Goal: Task Accomplishment & Management: Use online tool/utility

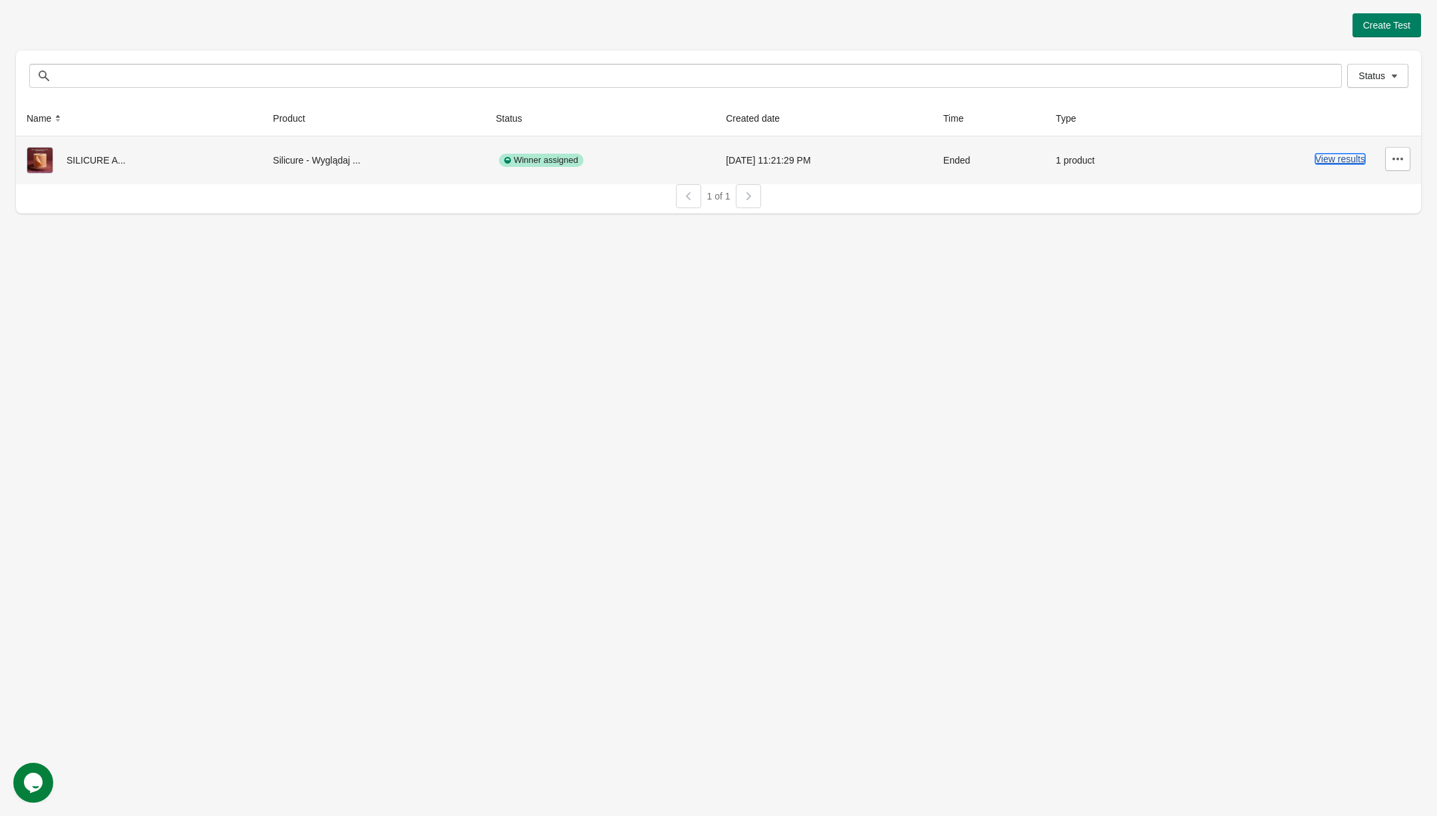
click at [1341, 159] on button "View results" at bounding box center [1340, 159] width 50 height 11
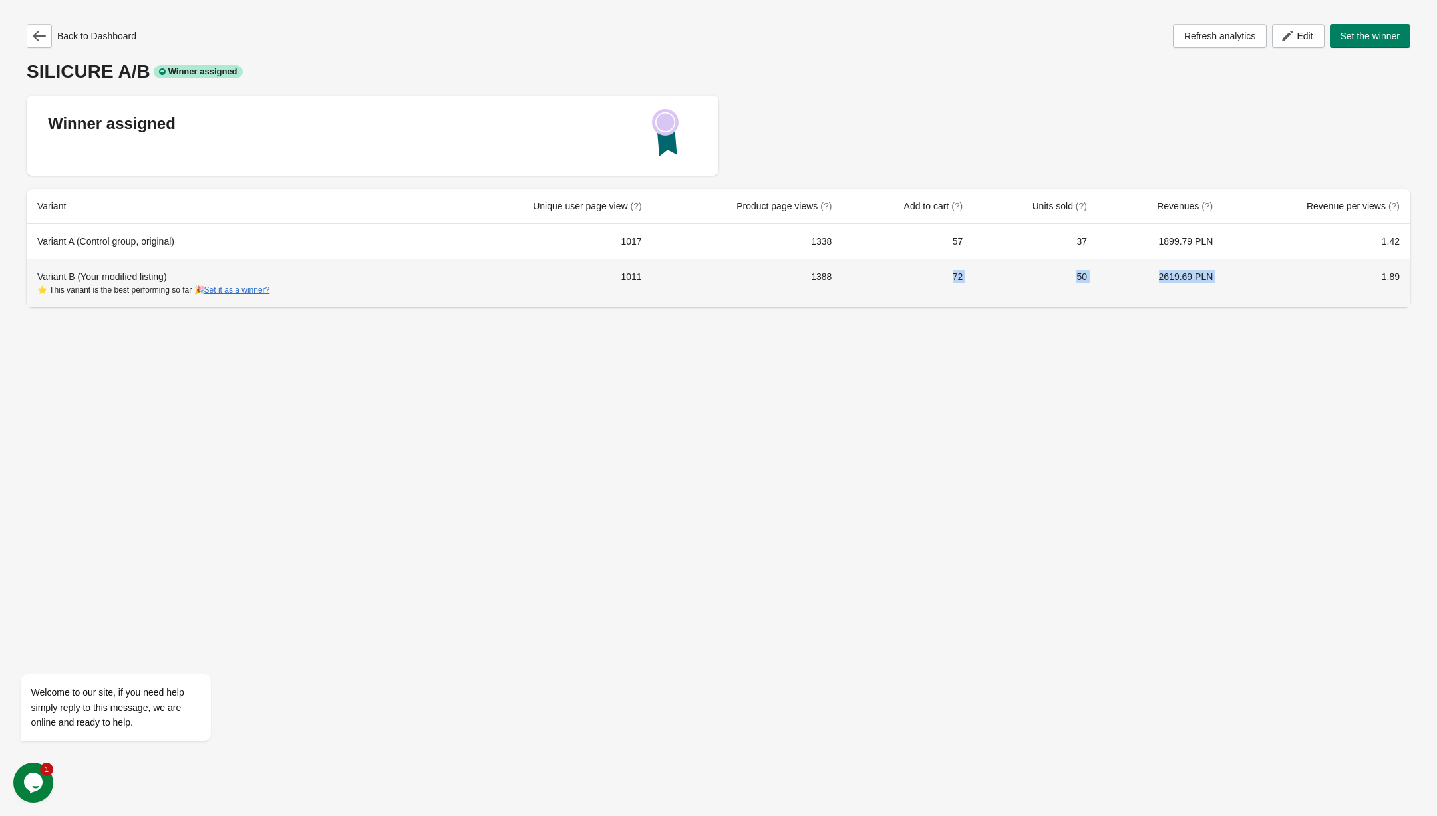
drag, startPoint x: 1241, startPoint y: 268, endPoint x: 885, endPoint y: 267, distance: 356.5
click at [885, 267] on tr "Variant B (Your modified listing) ⭐ This variant is the best performing so far …" at bounding box center [718, 283] width 1383 height 49
drag, startPoint x: 1266, startPoint y: 267, endPoint x: 640, endPoint y: 263, distance: 625.9
click at [640, 263] on tr "Variant B (Your modified listing) ⭐ This variant is the best performing so far …" at bounding box center [718, 283] width 1383 height 49
click at [484, 261] on td "1011" at bounding box center [546, 283] width 212 height 49
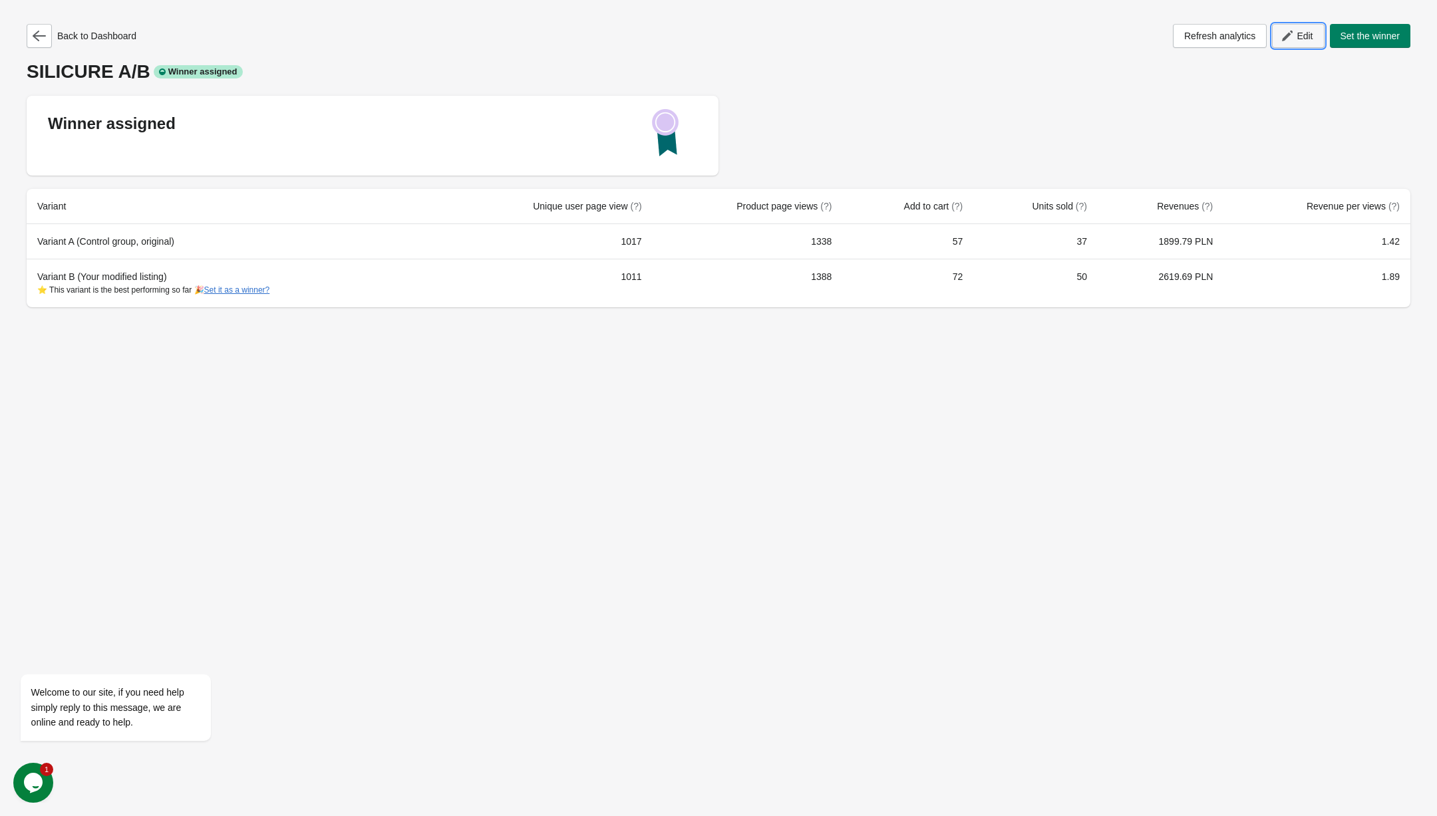
click at [1296, 37] on span "Edit" at bounding box center [1304, 36] width 16 height 11
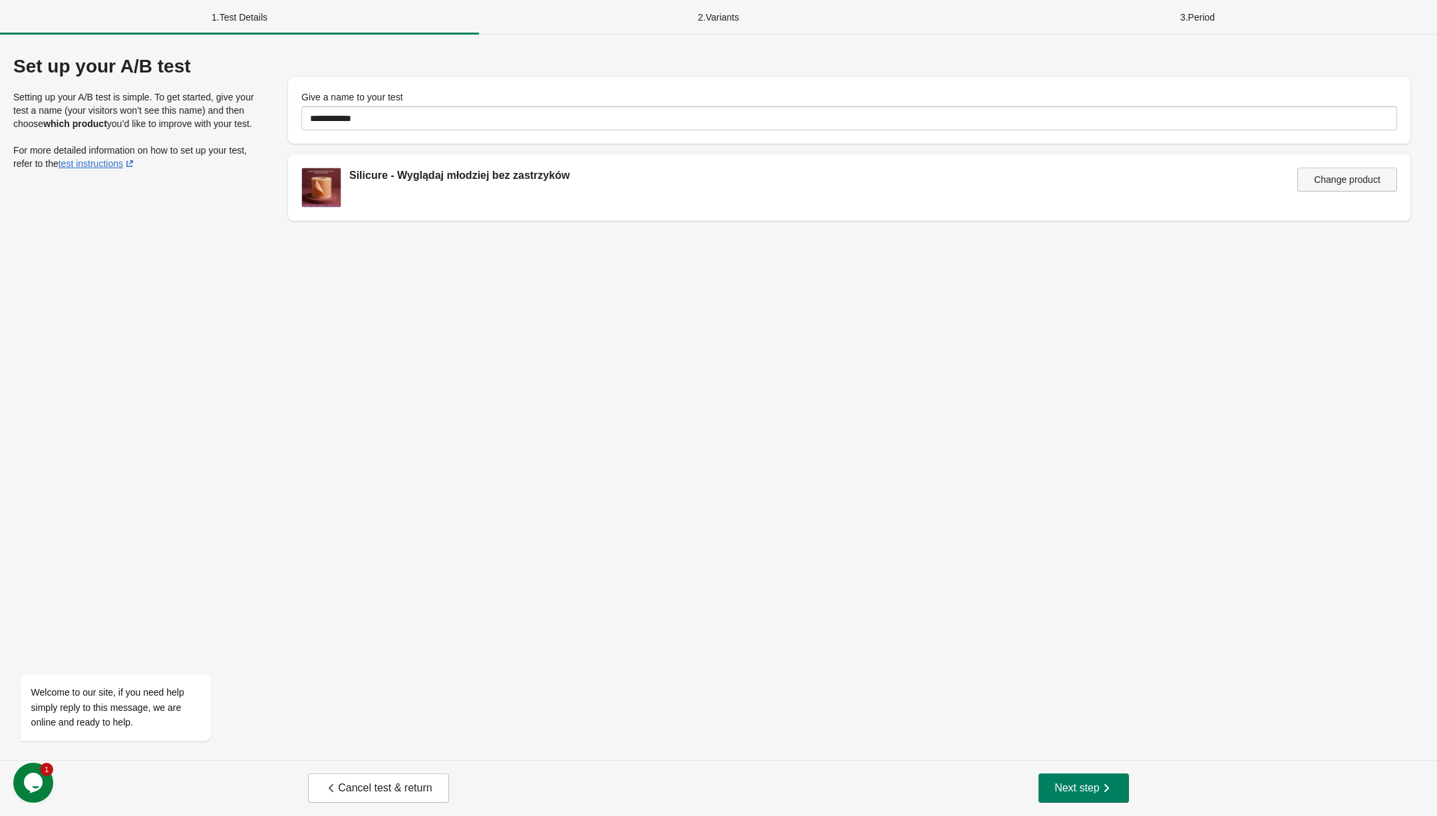
click at [1334, 179] on span "Change product" at bounding box center [1347, 179] width 67 height 11
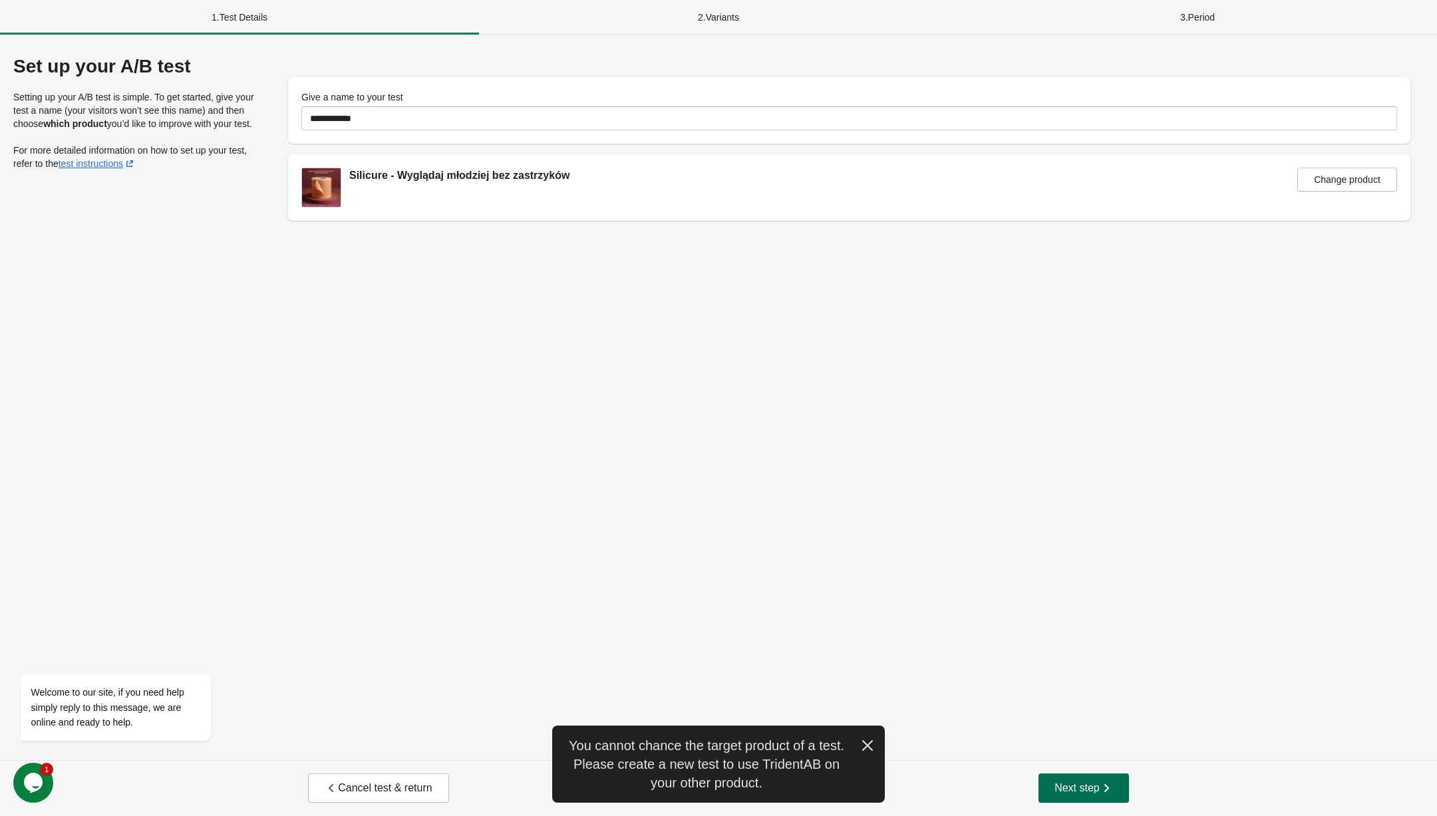
click at [1101, 794] on icon "button" at bounding box center [1105, 788] width 13 height 13
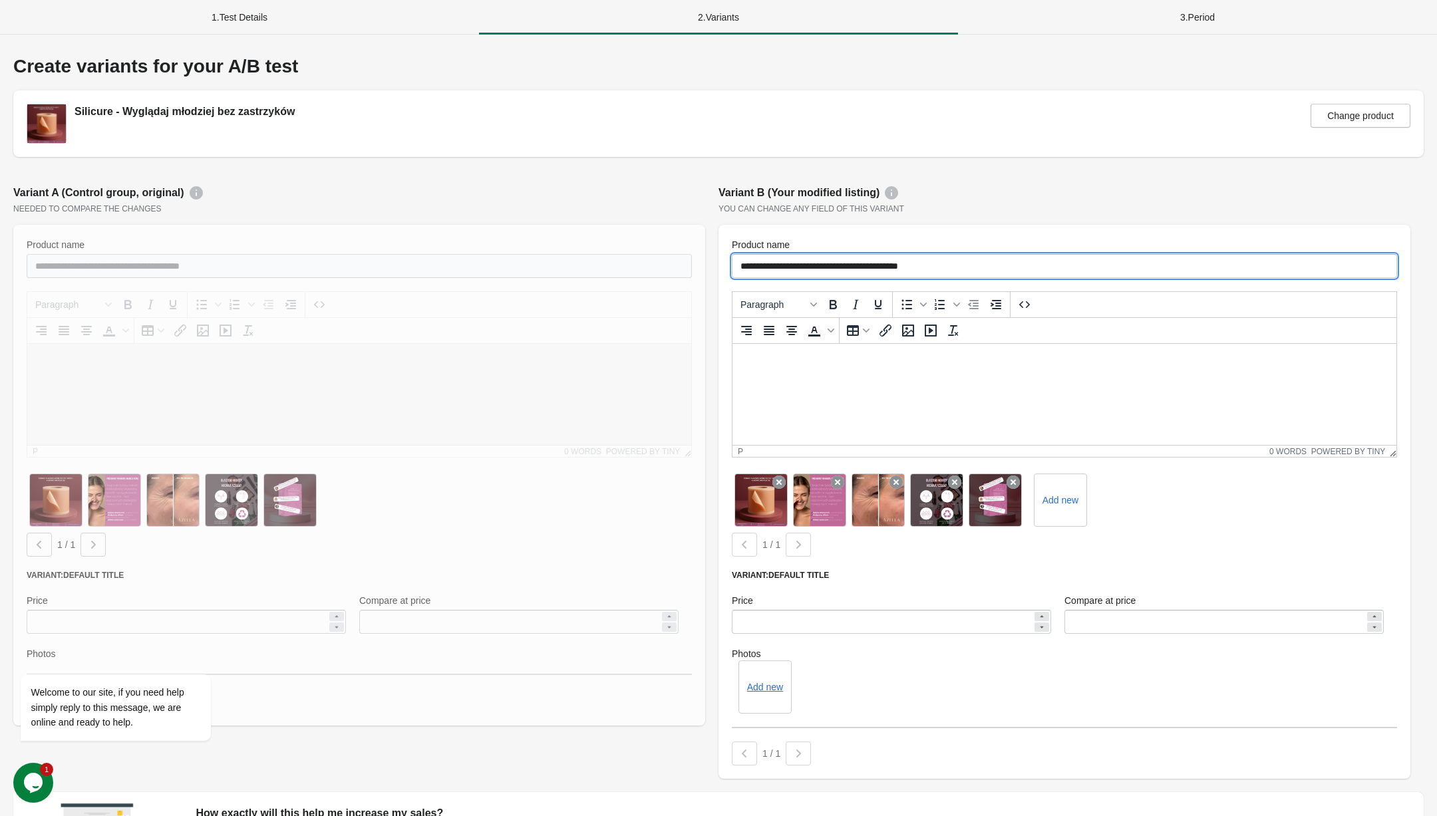
drag, startPoint x: 967, startPoint y: 269, endPoint x: 783, endPoint y: 265, distance: 184.3
click at [783, 265] on input "**********" at bounding box center [1064, 266] width 665 height 24
click at [938, 123] on div "Silicure - Wyglądaj młodziej bez zastrzyków Change product" at bounding box center [718, 124] width 1383 height 40
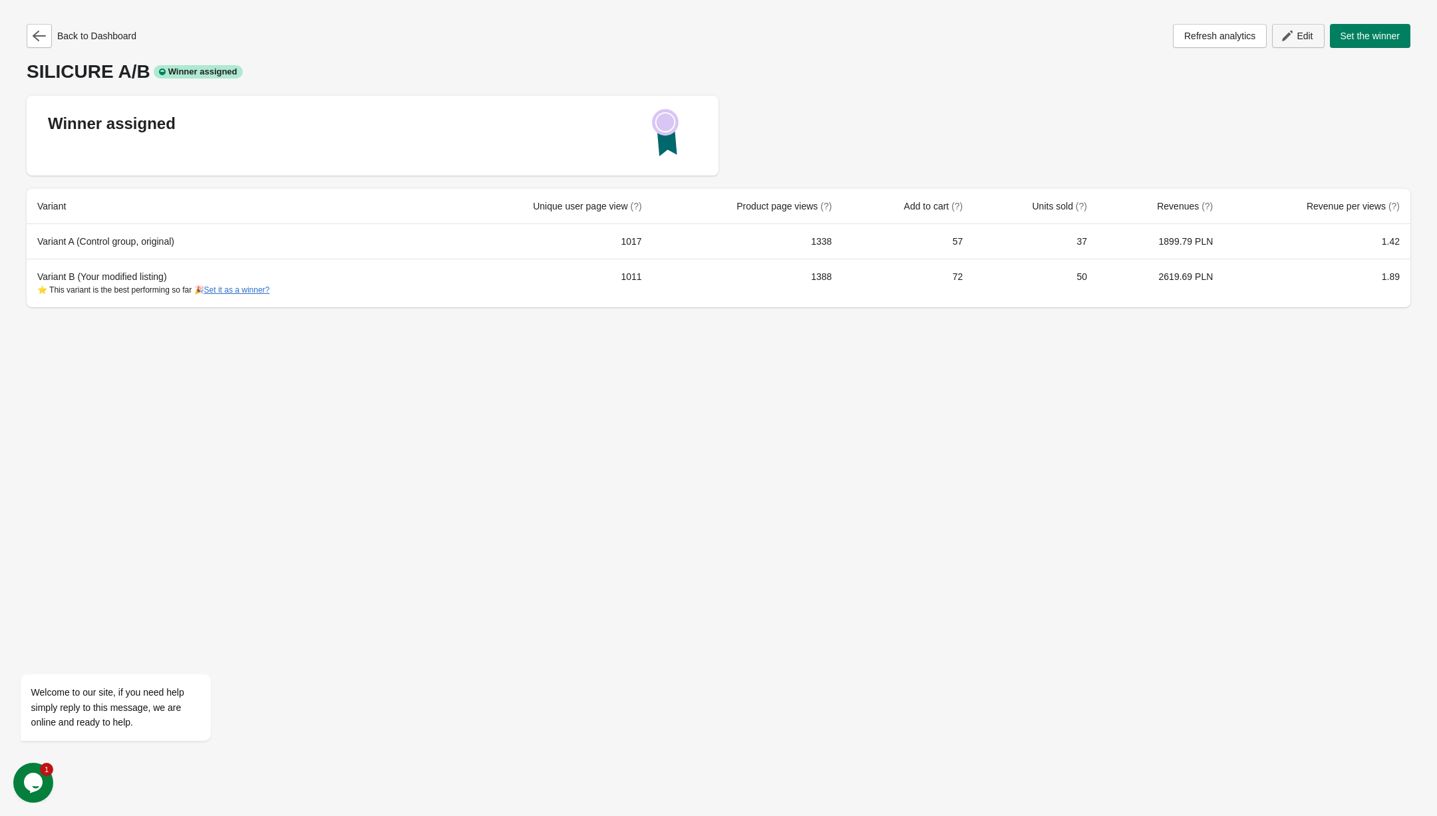
click at [1296, 33] on span "Edit" at bounding box center [1304, 36] width 16 height 11
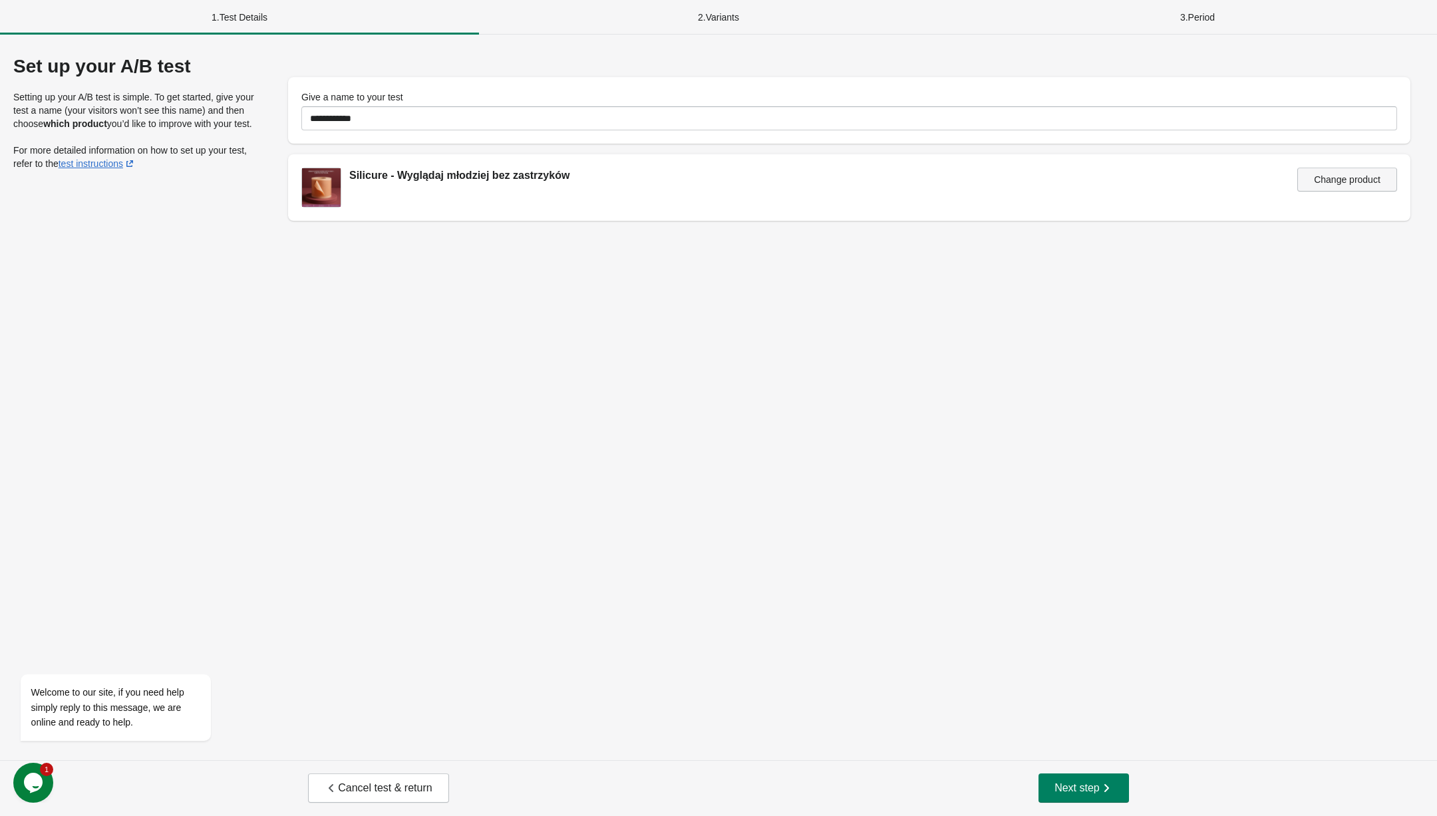
click at [1330, 177] on span "Change product" at bounding box center [1347, 179] width 67 height 11
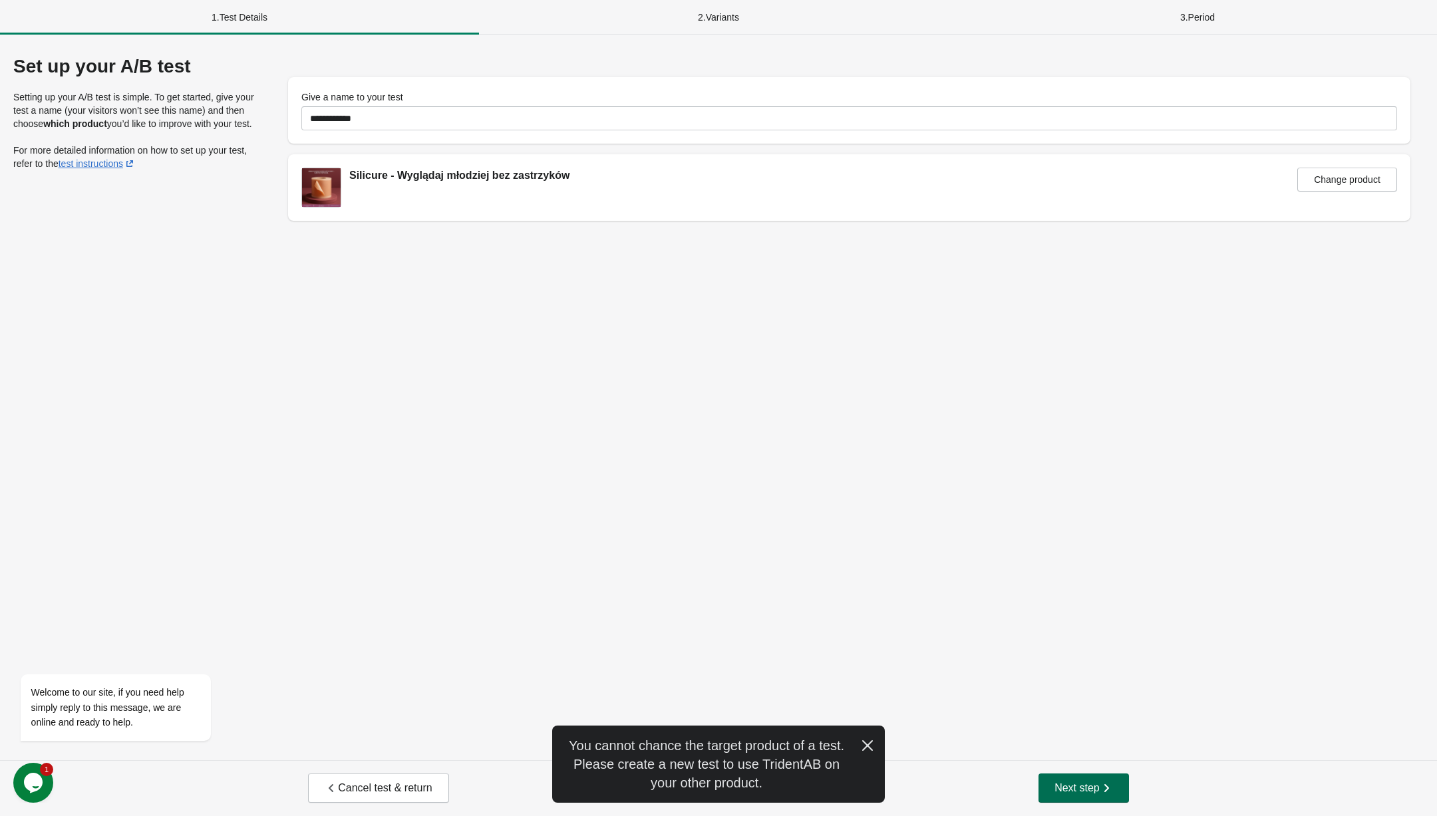
click at [1104, 790] on icon "button" at bounding box center [1105, 788] width 13 height 13
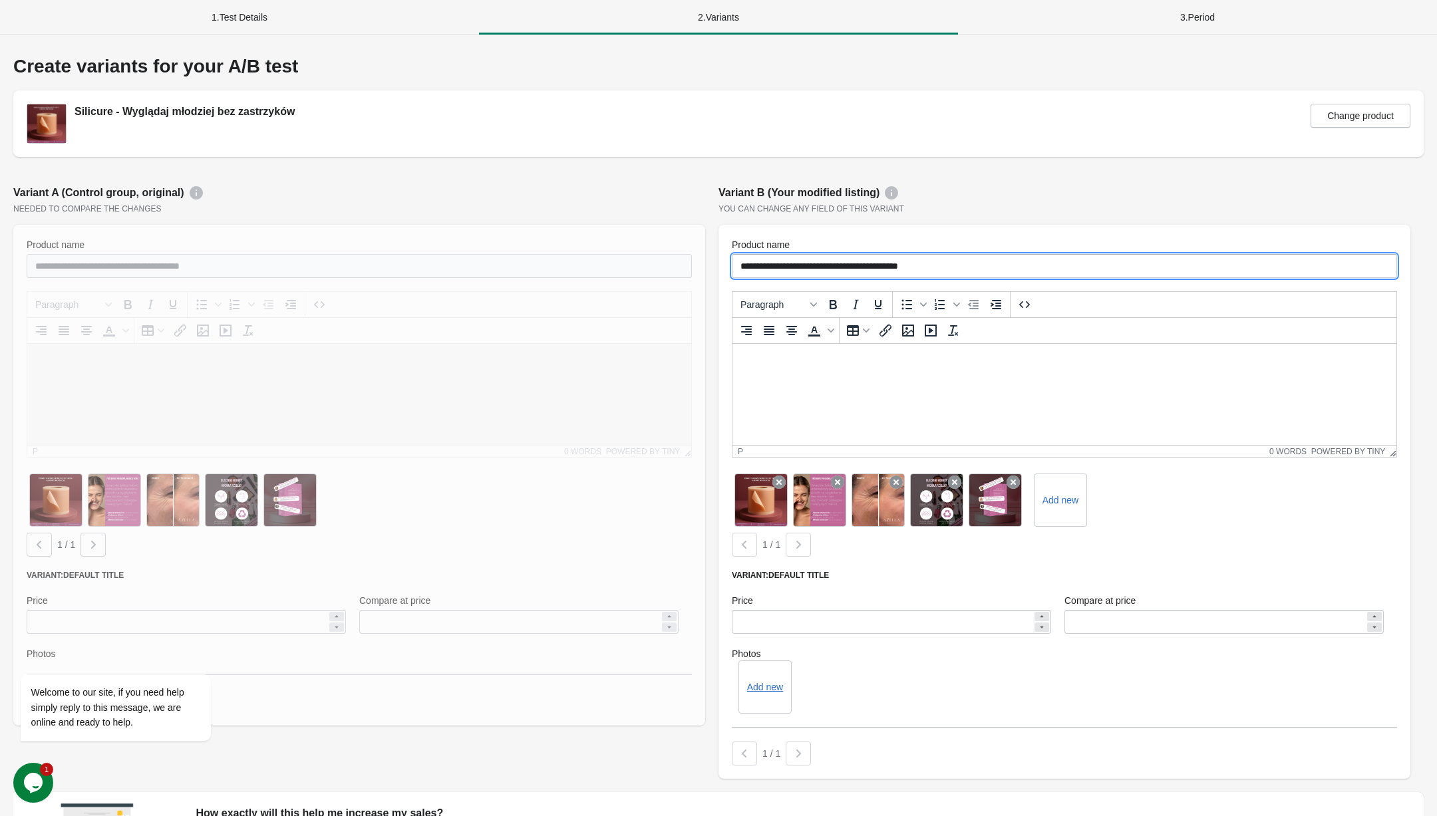
drag, startPoint x: 949, startPoint y: 270, endPoint x: 781, endPoint y: 272, distance: 168.3
click at [781, 272] on input "**********" at bounding box center [1064, 266] width 665 height 24
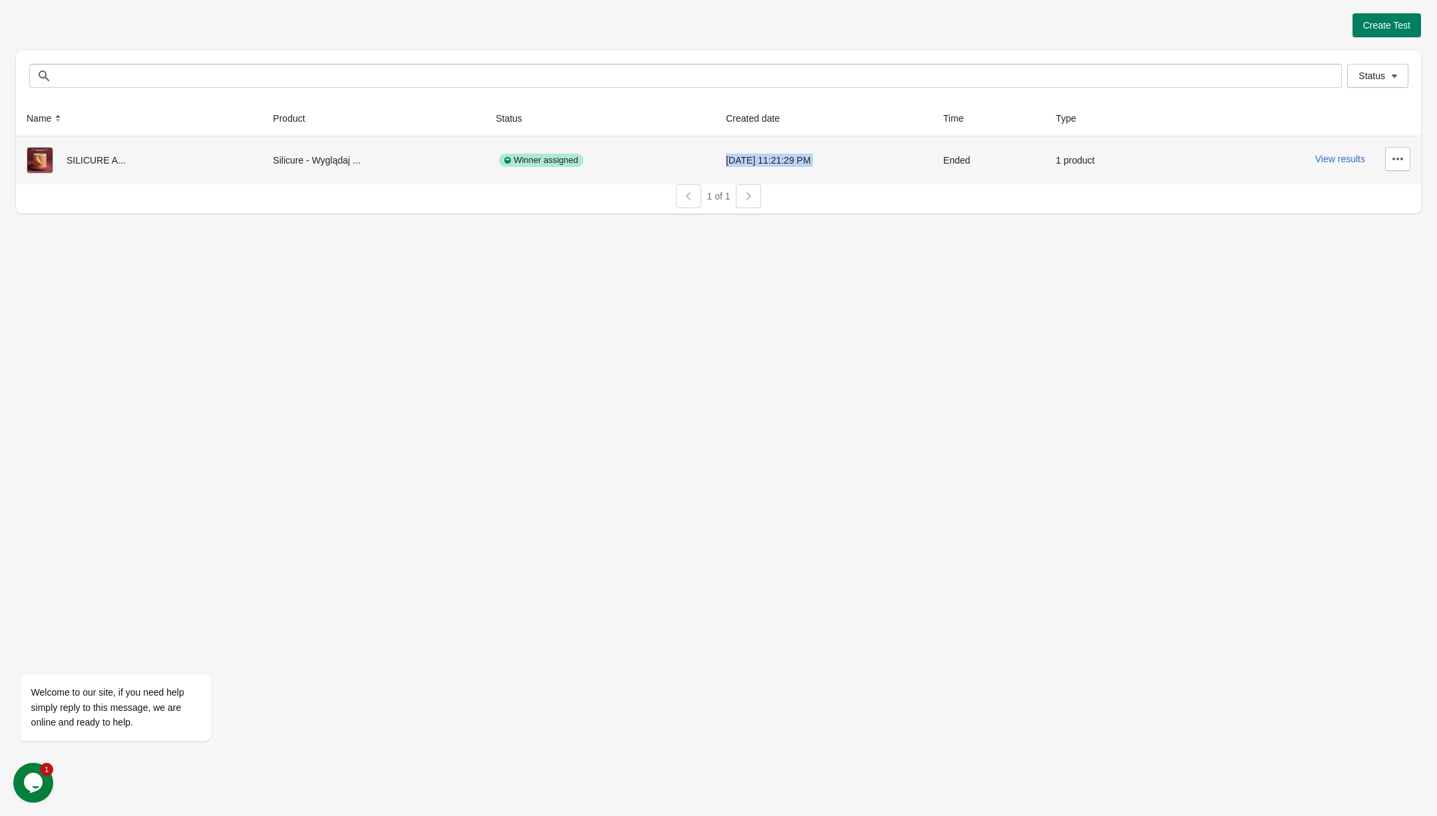
drag, startPoint x: 728, startPoint y: 148, endPoint x: 1057, endPoint y: 148, distance: 329.2
click at [1057, 148] on tr "SILICURE A... Silicure - Wyglądaj ... Winner assigned 9/1/2025 11:21:29 PM Ende…" at bounding box center [718, 160] width 1405 height 48
click at [1091, 168] on div "1 product" at bounding box center [1107, 160] width 102 height 27
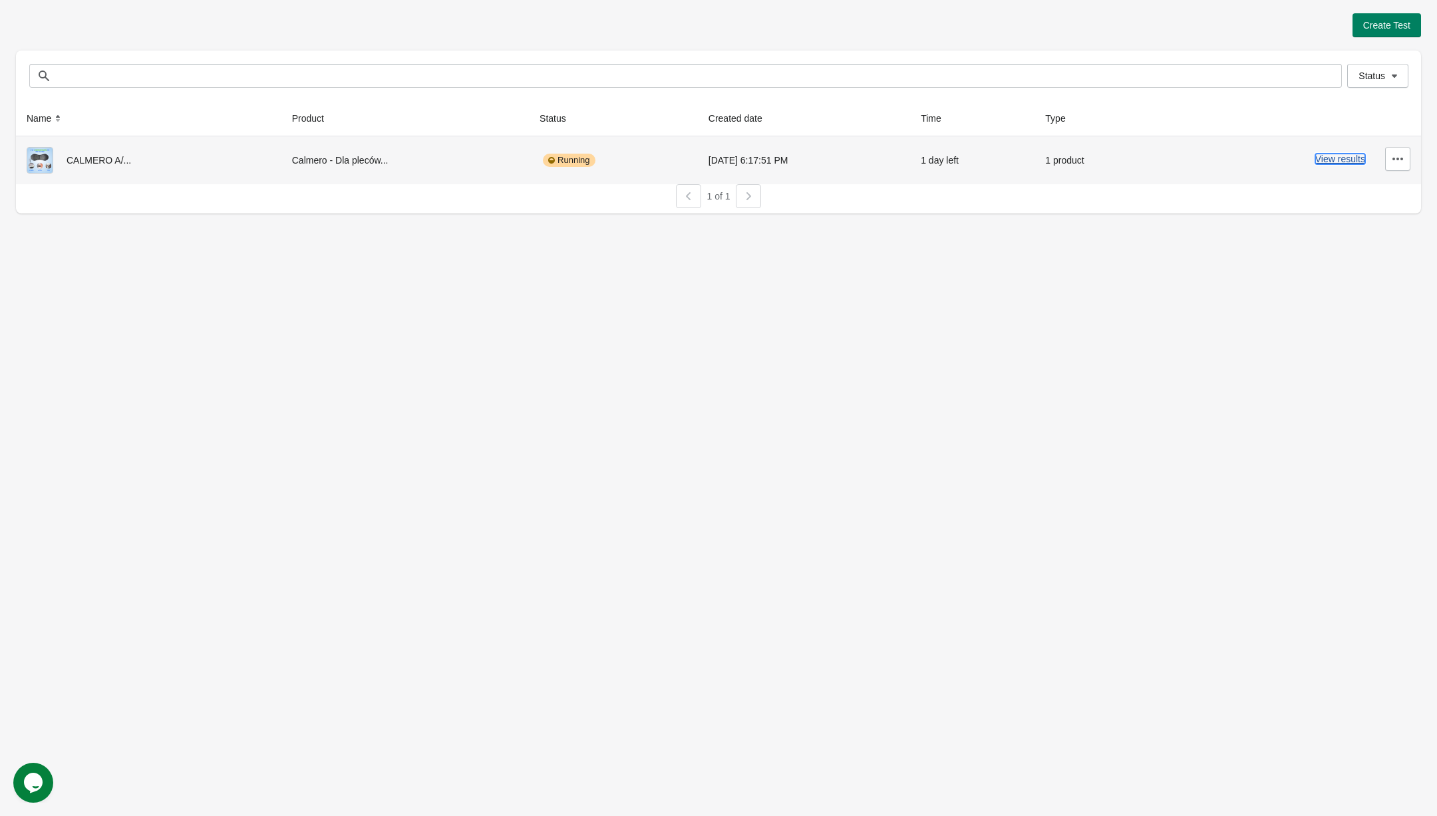
click at [1318, 163] on button "View results" at bounding box center [1340, 159] width 50 height 11
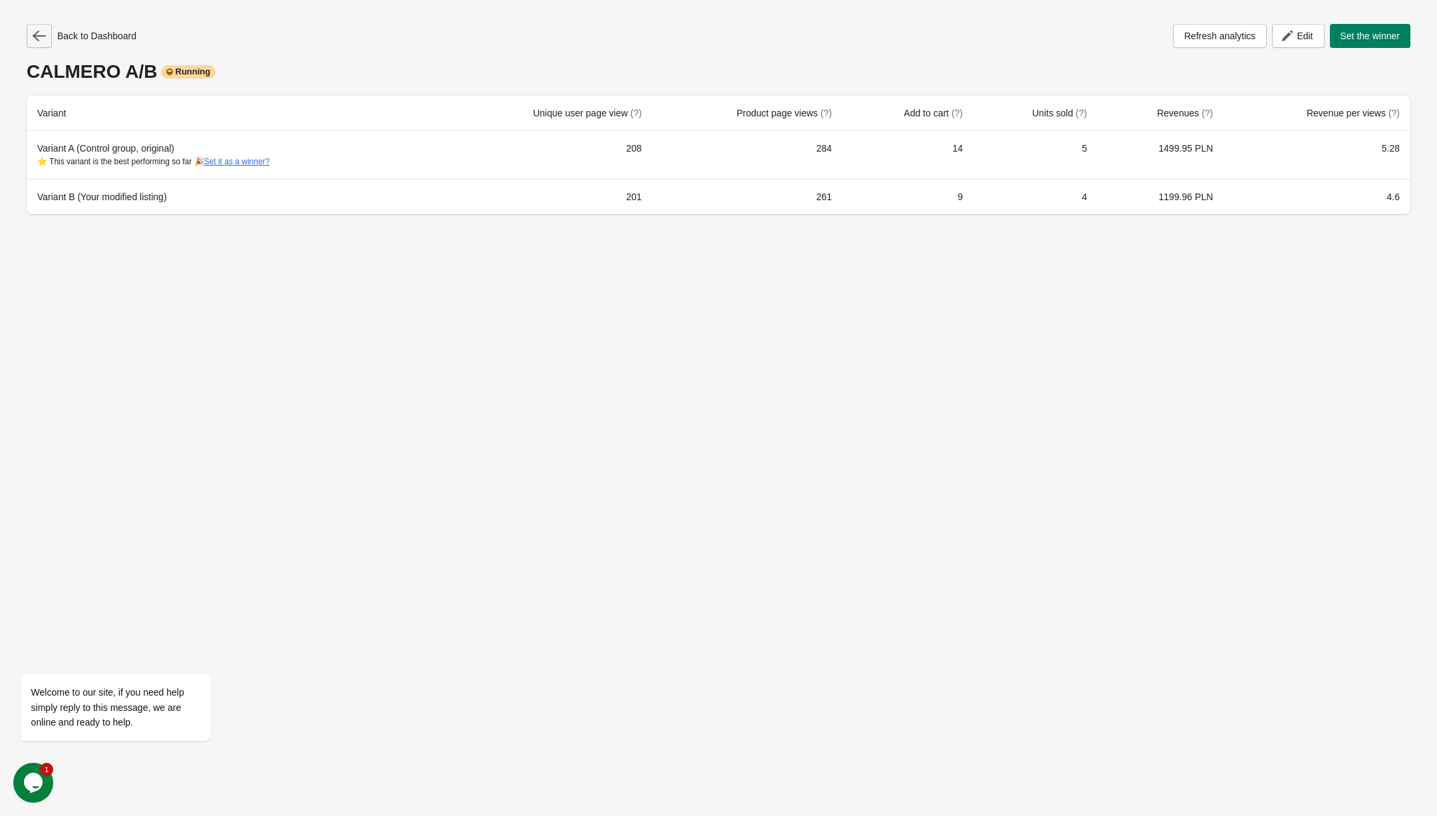
click at [41, 35] on icon "button" at bounding box center [39, 35] width 13 height 13
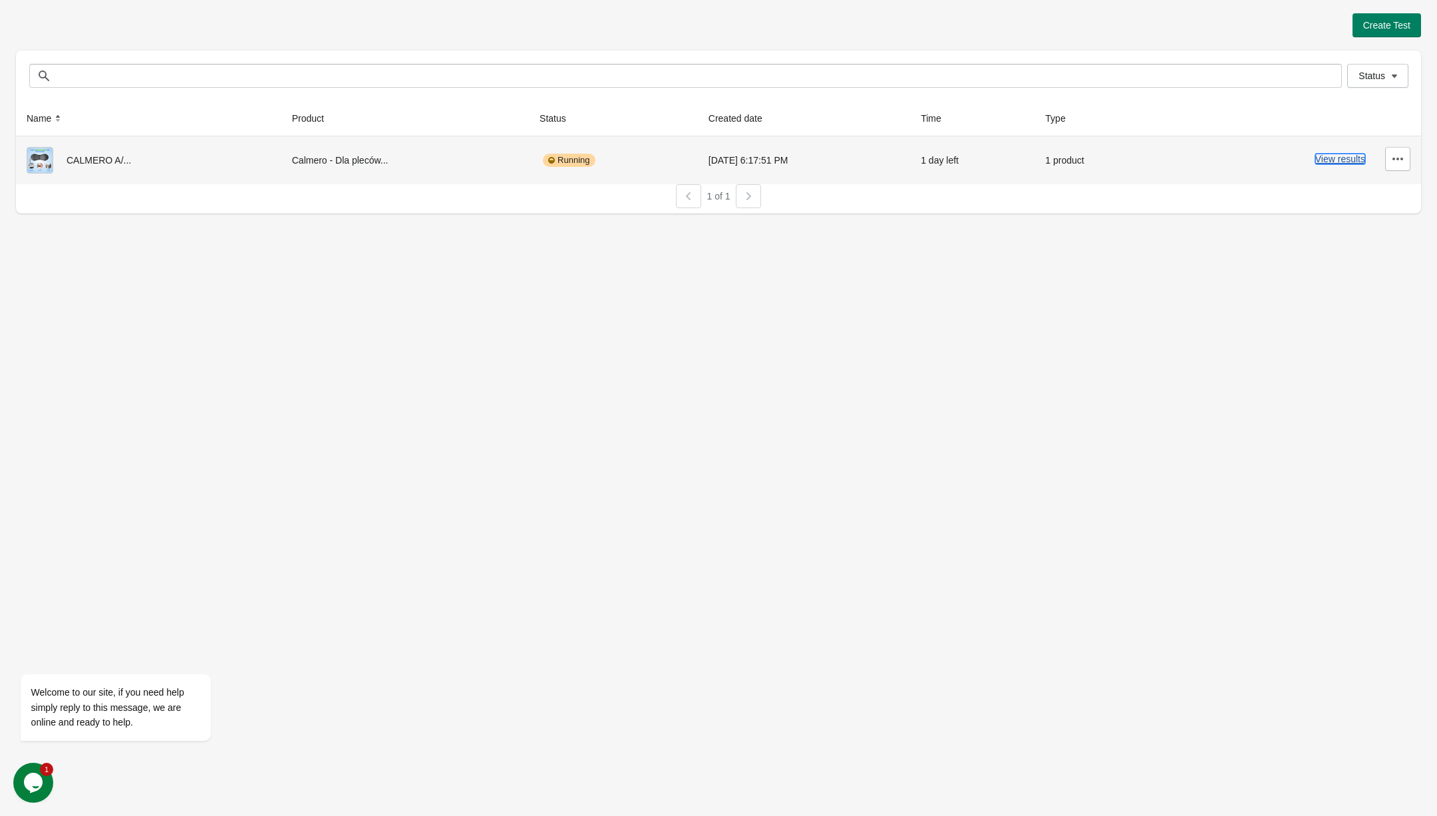
click at [1339, 159] on button "View results" at bounding box center [1340, 159] width 50 height 11
click at [1358, 160] on button "View results" at bounding box center [1340, 159] width 50 height 11
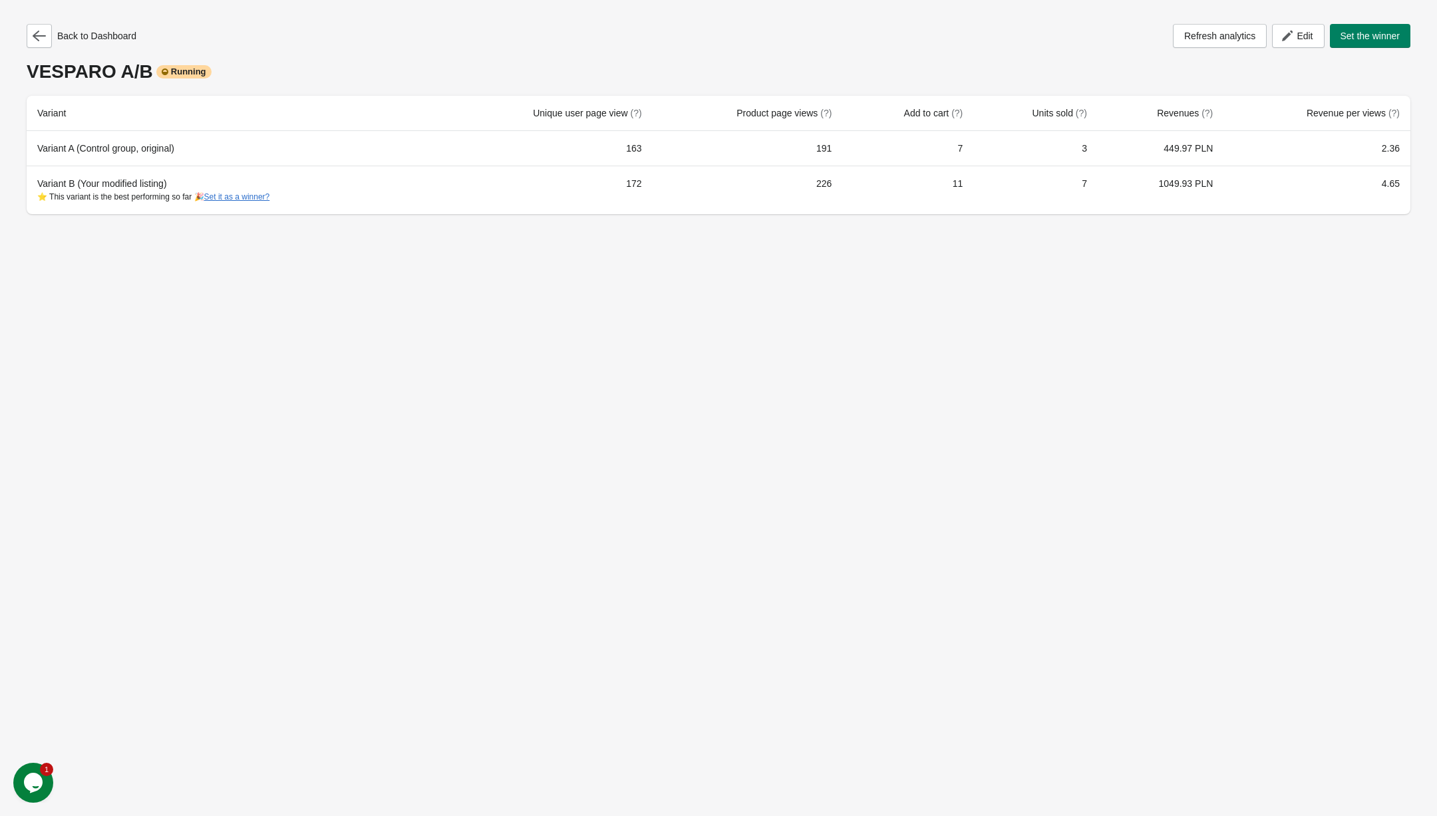
click at [1024, 275] on div "Back to Dashboard Refresh analytics Edit Set the winner VESPARO A/B Running Var…" at bounding box center [718, 408] width 1437 height 816
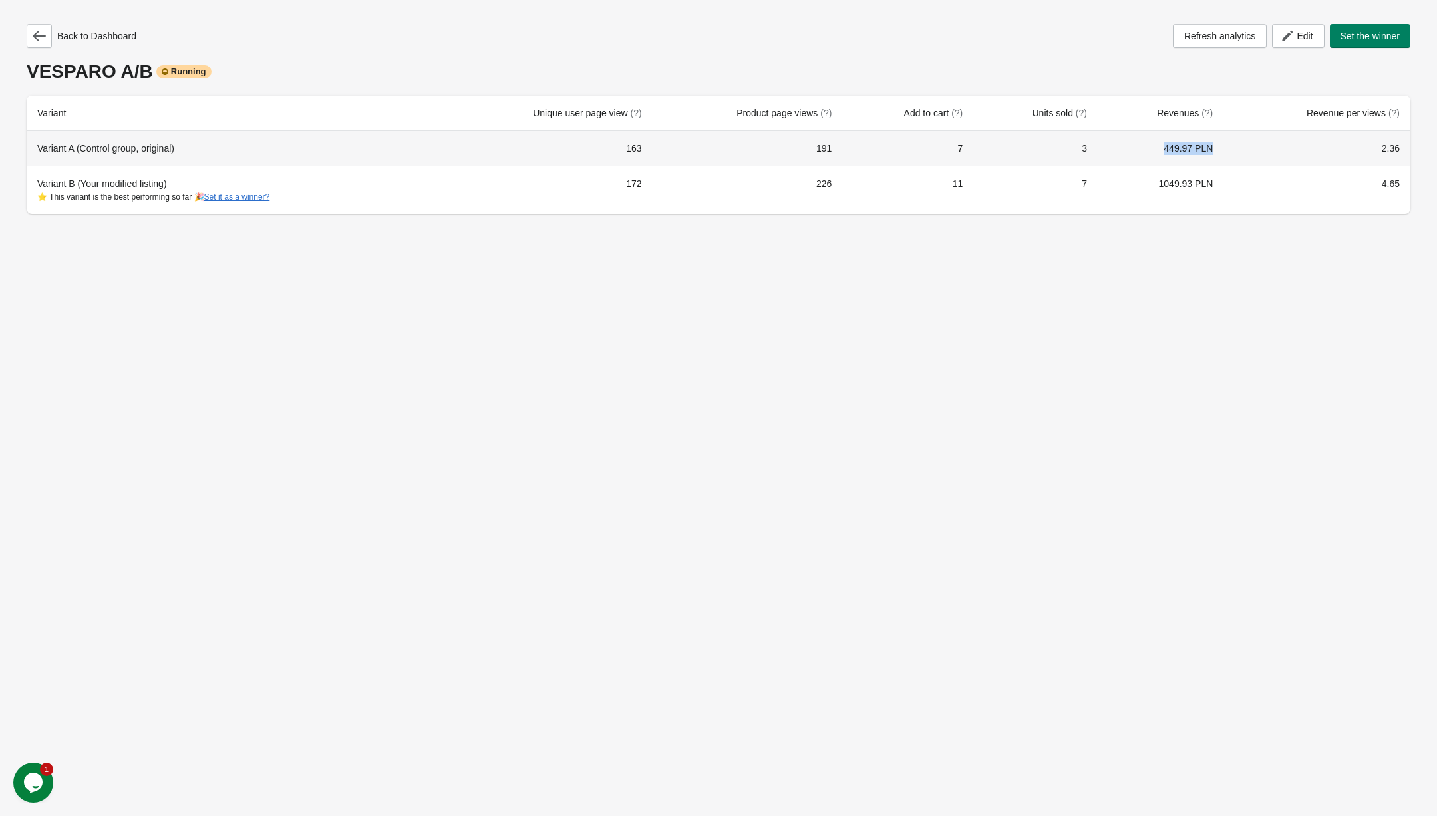
drag, startPoint x: 1156, startPoint y: 152, endPoint x: 1207, endPoint y: 155, distance: 50.6
click at [1207, 155] on td "449.97 PLN" at bounding box center [1160, 148] width 126 height 35
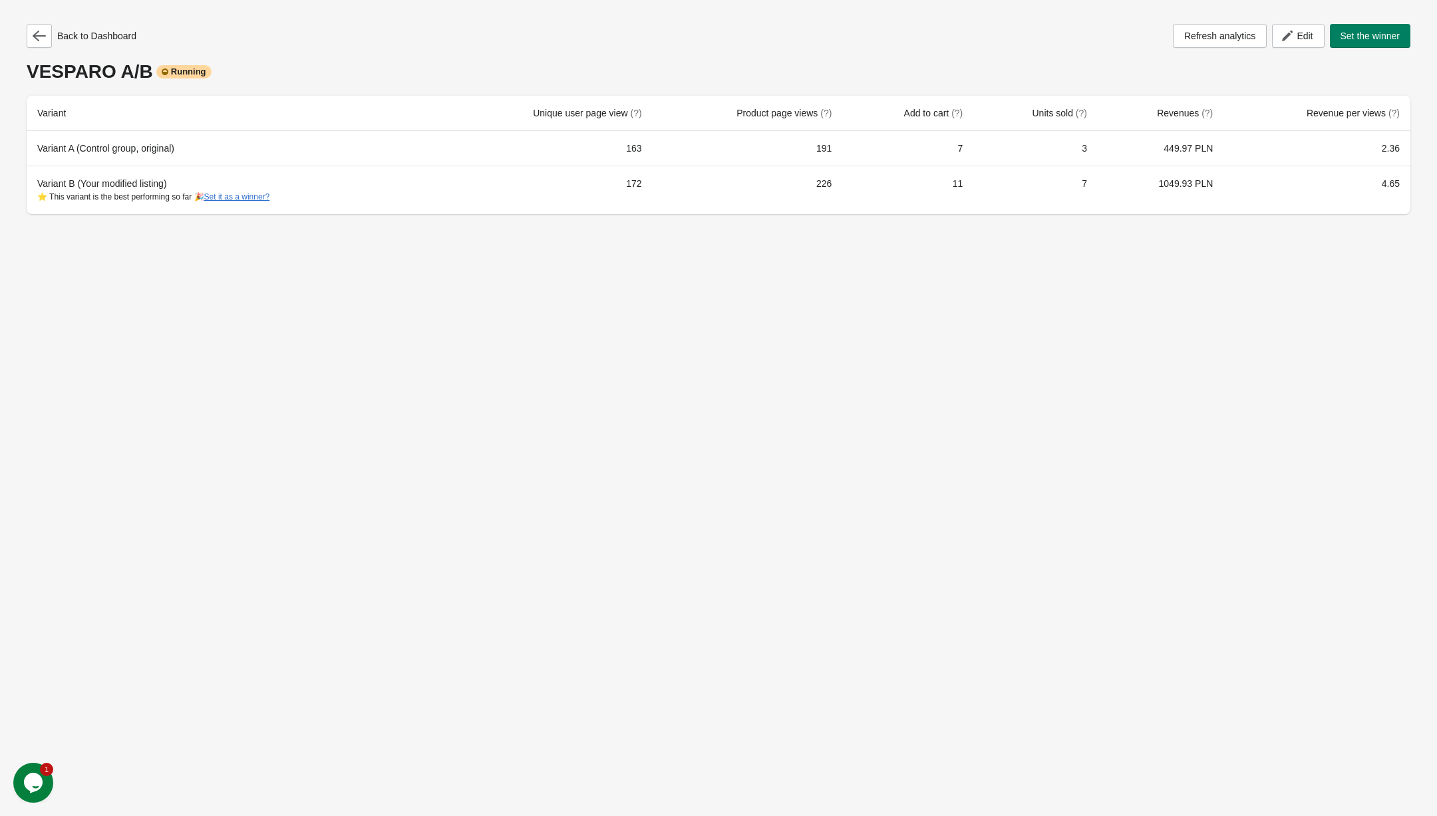
click at [754, 444] on div "Back to Dashboard Refresh analytics Edit Set the winner VESPARO A/B Running Var…" at bounding box center [718, 408] width 1437 height 816
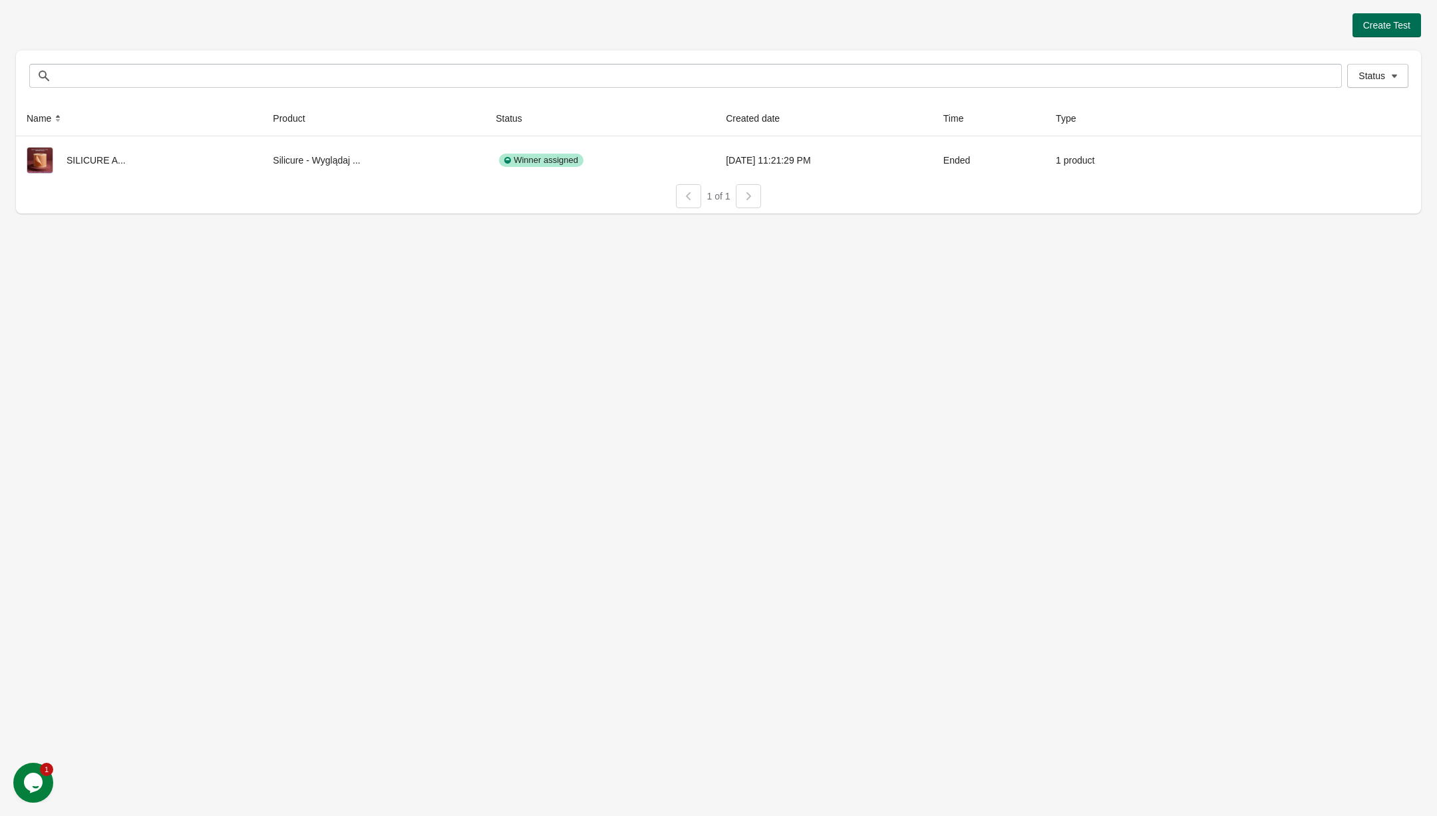
click at [1382, 20] on span "Create Test" at bounding box center [1386, 25] width 47 height 11
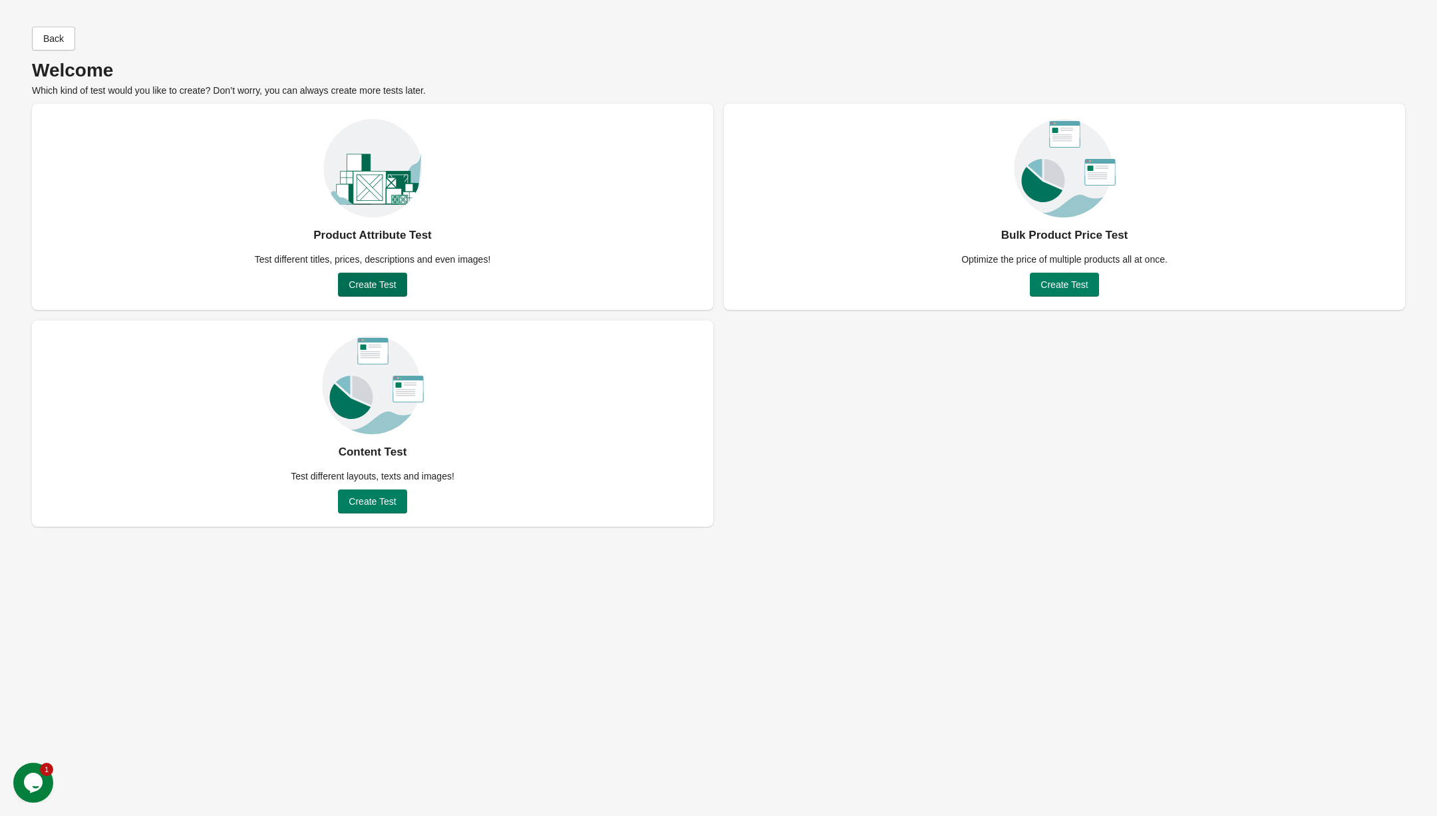
click at [380, 283] on span "Create Test" at bounding box center [372, 284] width 47 height 11
click at [374, 281] on span "Create Test" at bounding box center [372, 284] width 47 height 11
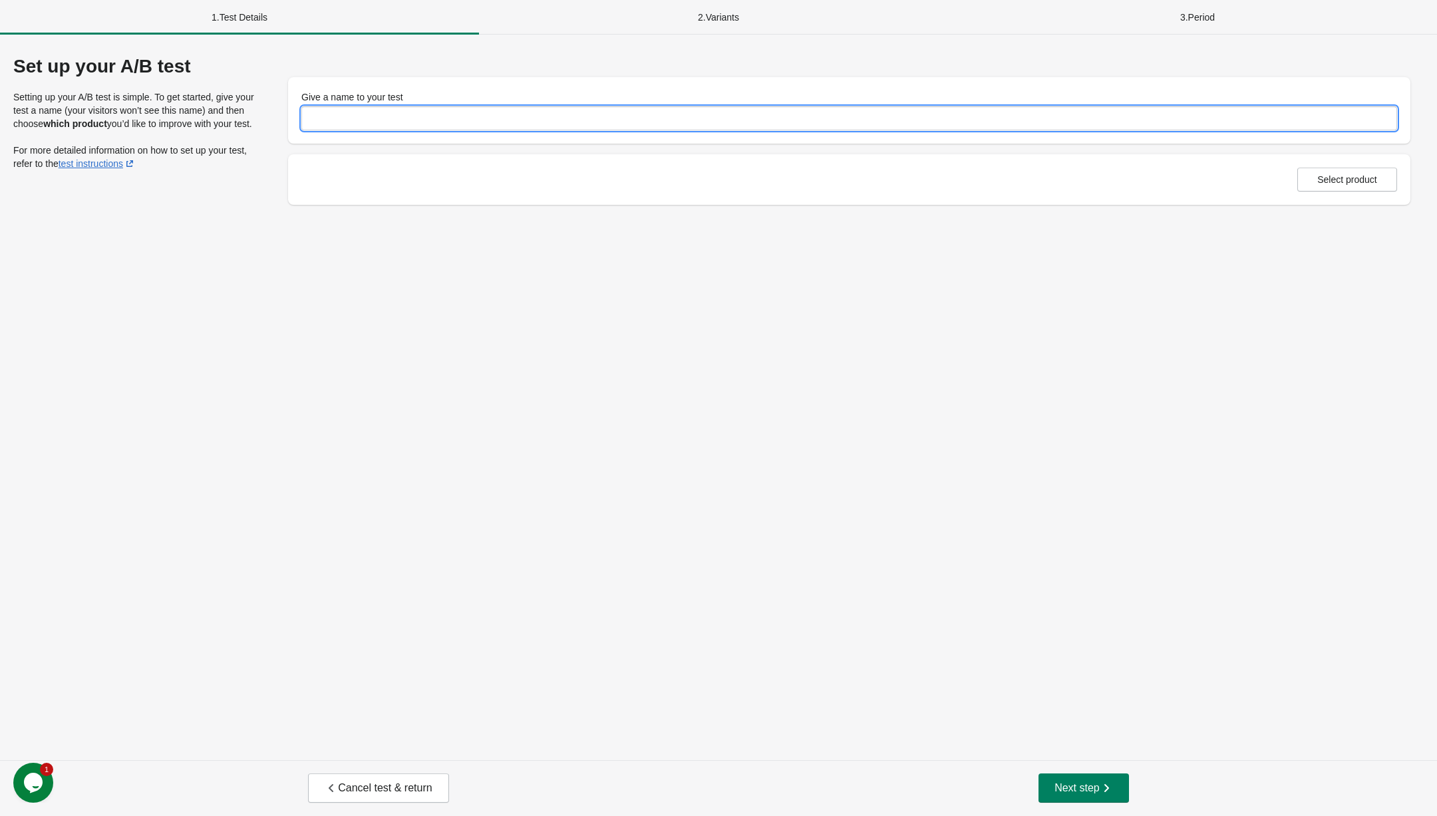
click at [389, 110] on input "Give a name to your test" at bounding box center [848, 118] width 1095 height 24
type input "*"
type input "**********"
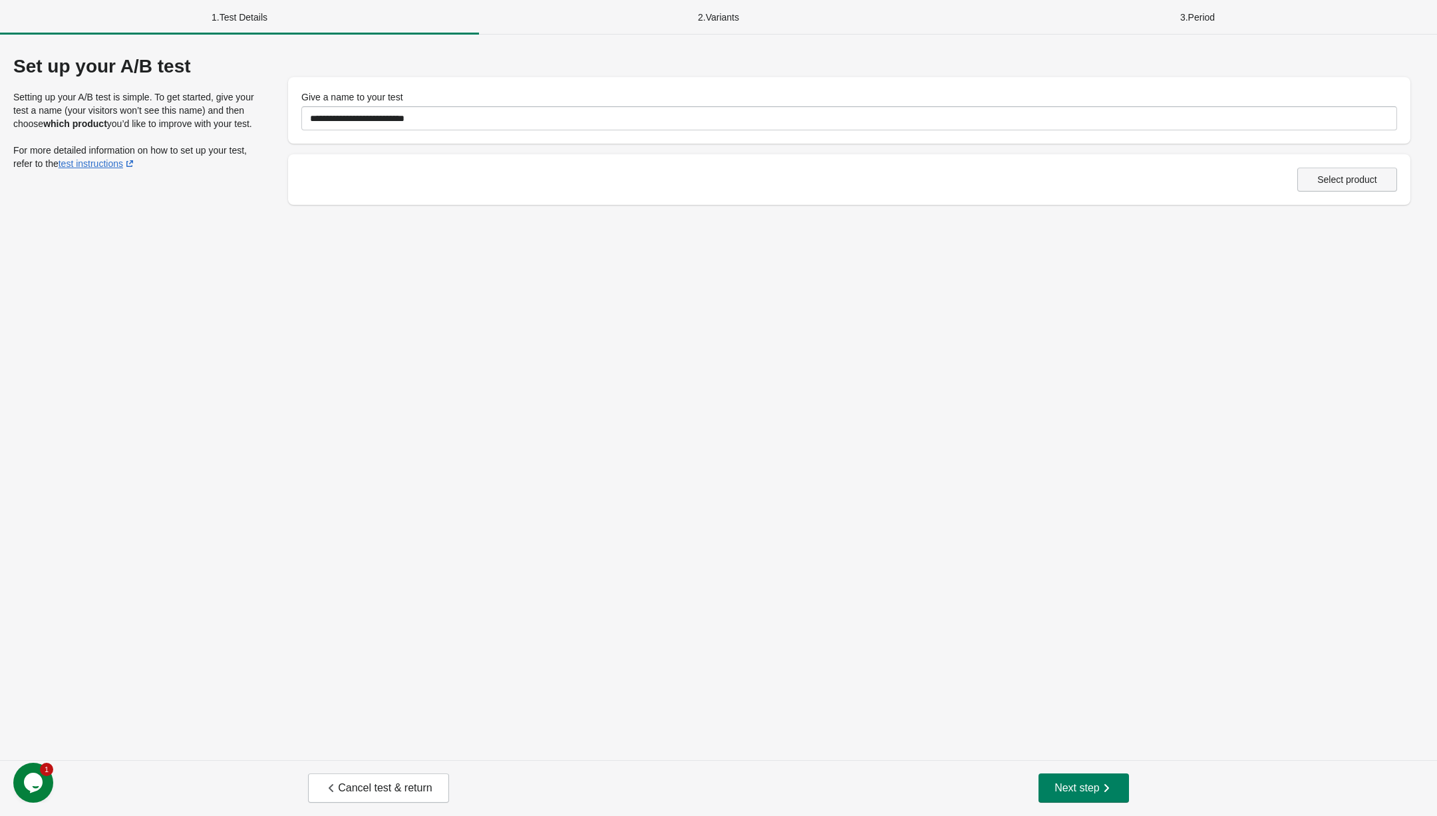
click at [1374, 187] on button "Select product" at bounding box center [1347, 180] width 100 height 24
click at [1104, 798] on button "Next step" at bounding box center [1083, 788] width 90 height 29
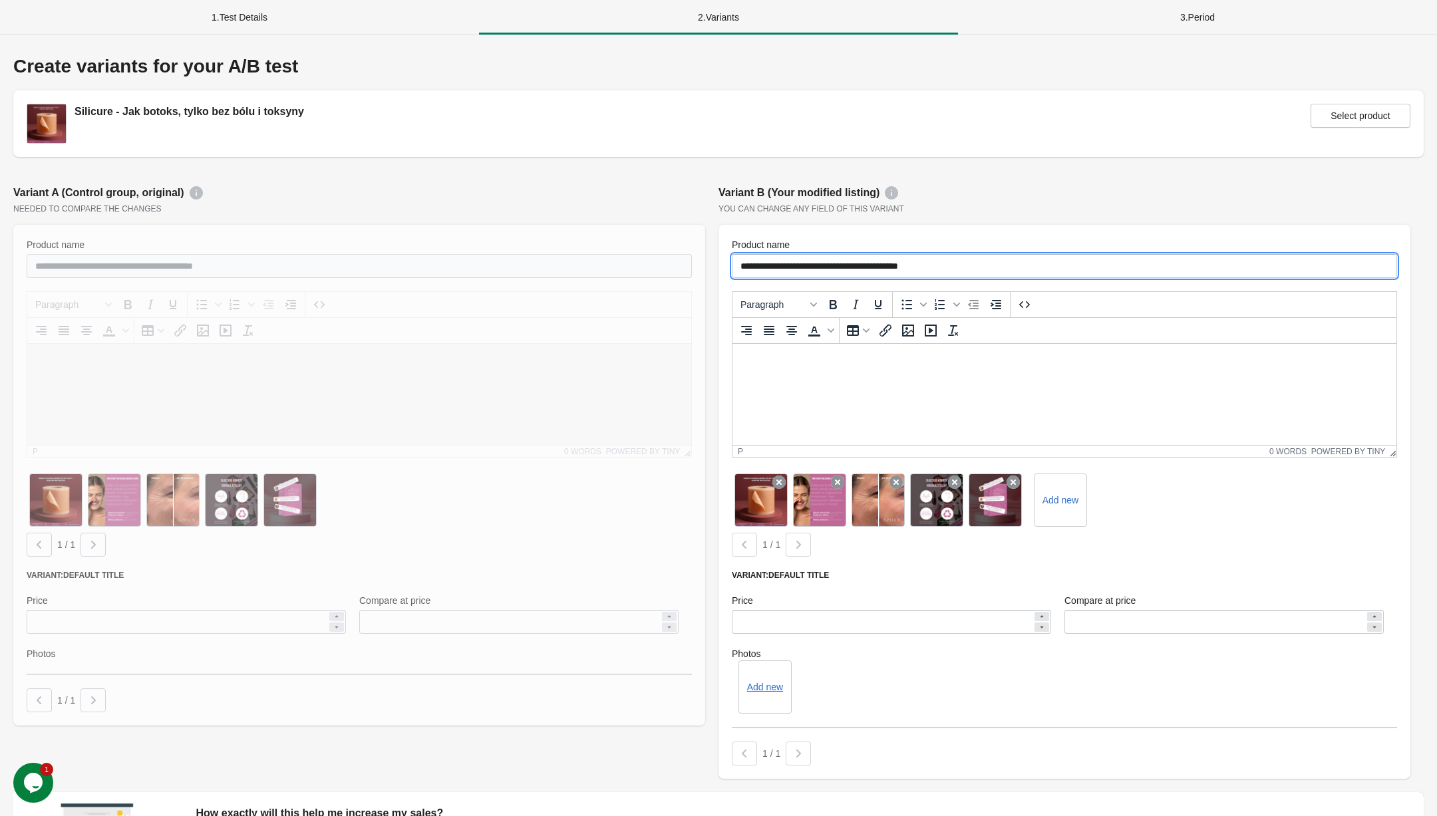
click at [956, 267] on input "**********" at bounding box center [1064, 266] width 665 height 24
drag, startPoint x: 956, startPoint y: 267, endPoint x: 782, endPoint y: 271, distance: 173.6
click at [782, 271] on input "**********" at bounding box center [1064, 266] width 665 height 24
paste input "text"
type input "**********"
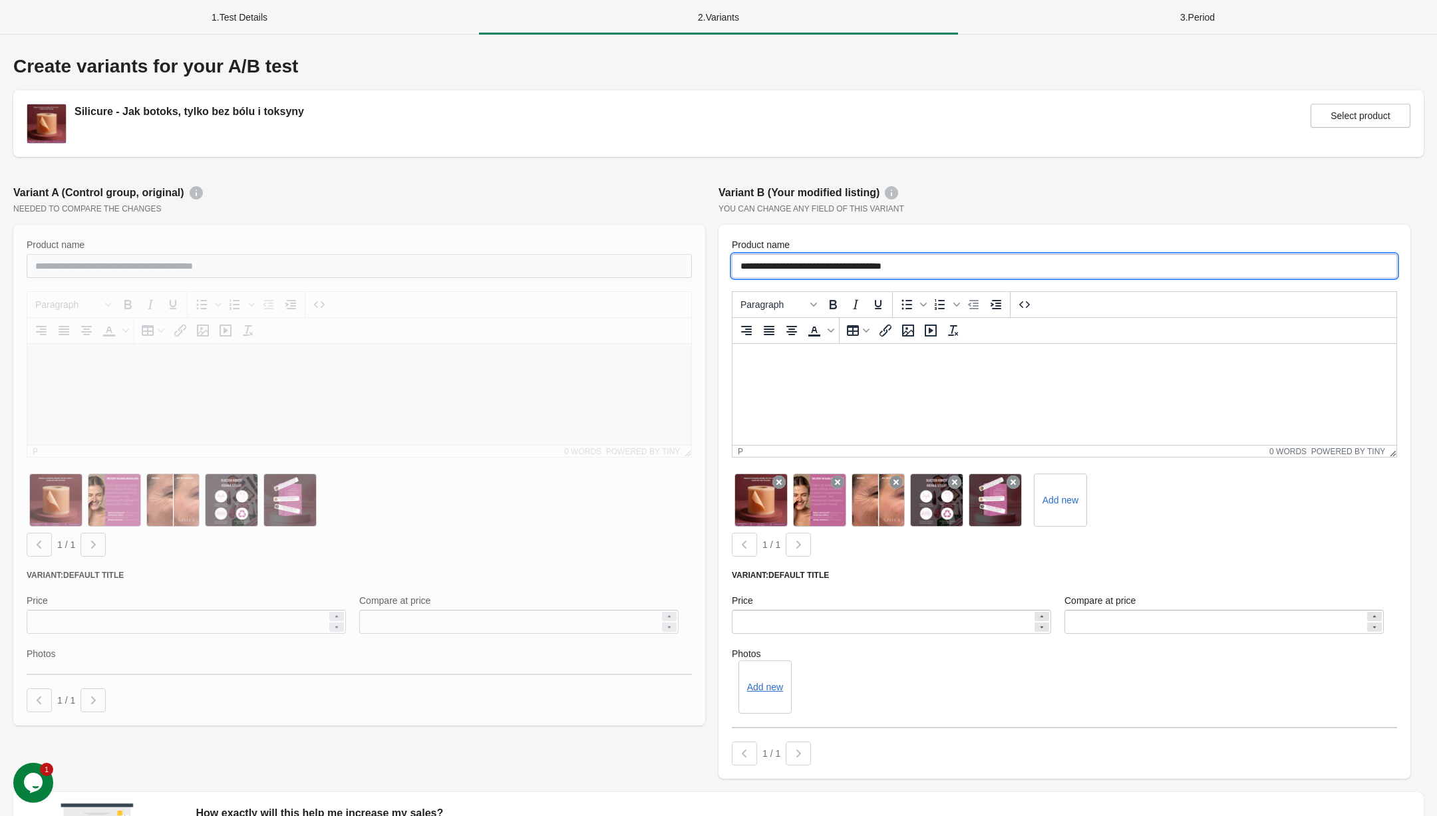
click at [1099, 192] on div "Variant B (Your modified listing)" at bounding box center [1064, 193] width 692 height 16
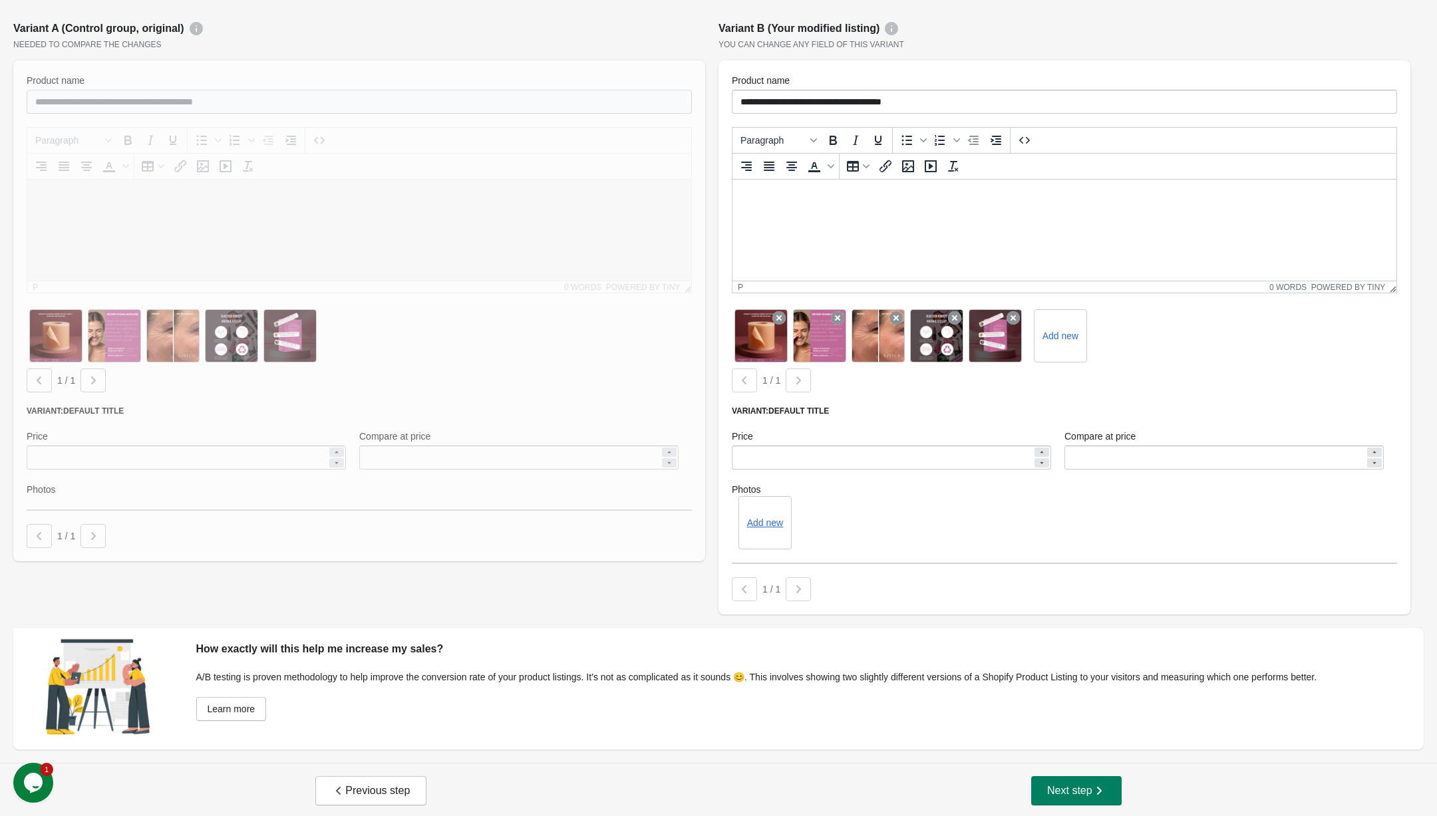
scroll to position [167, 0]
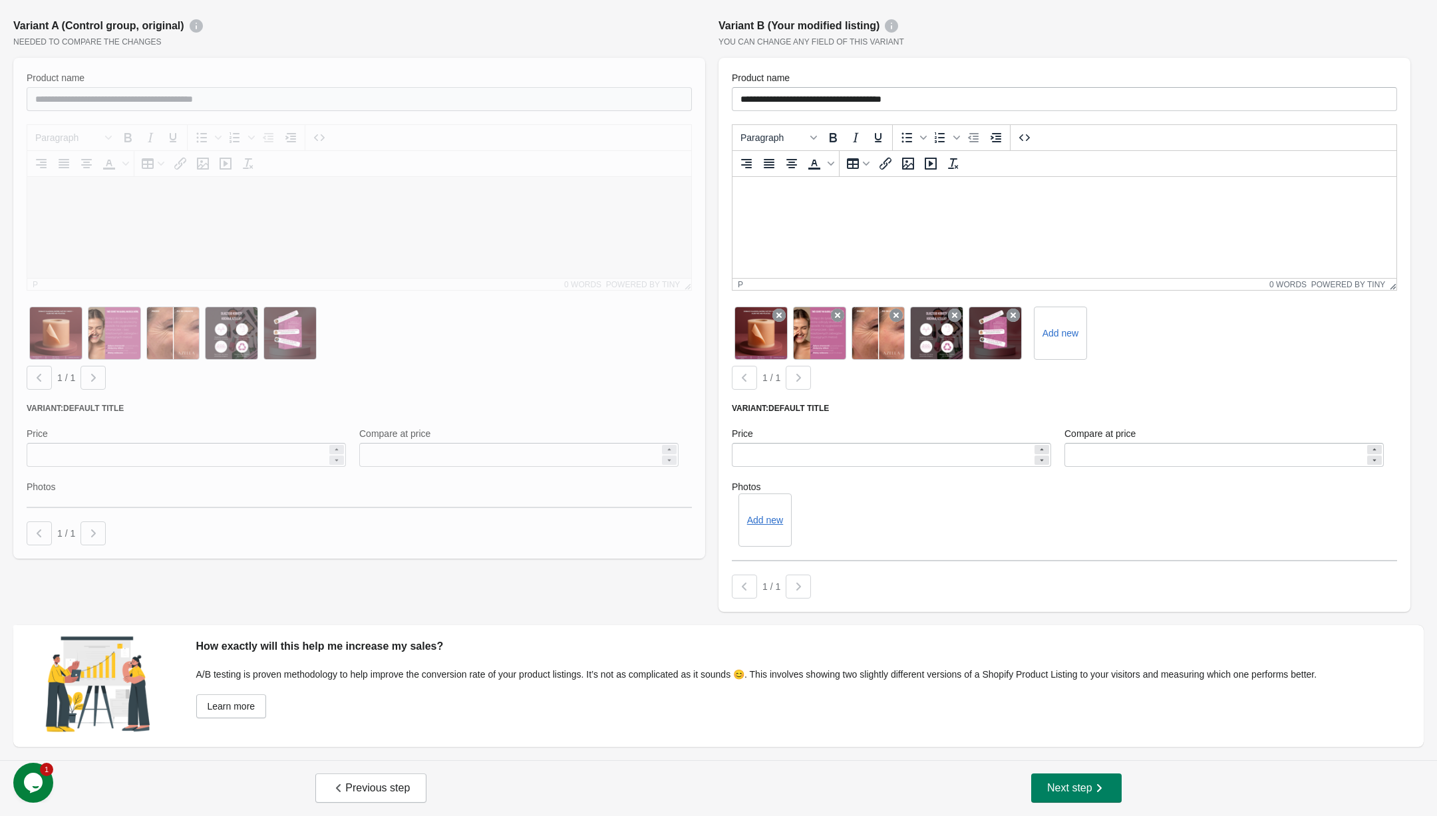
click at [1010, 782] on div "Previous step Next step" at bounding box center [718, 788] width 1437 height 56
click at [1038, 787] on button "Next step" at bounding box center [1076, 788] width 90 height 29
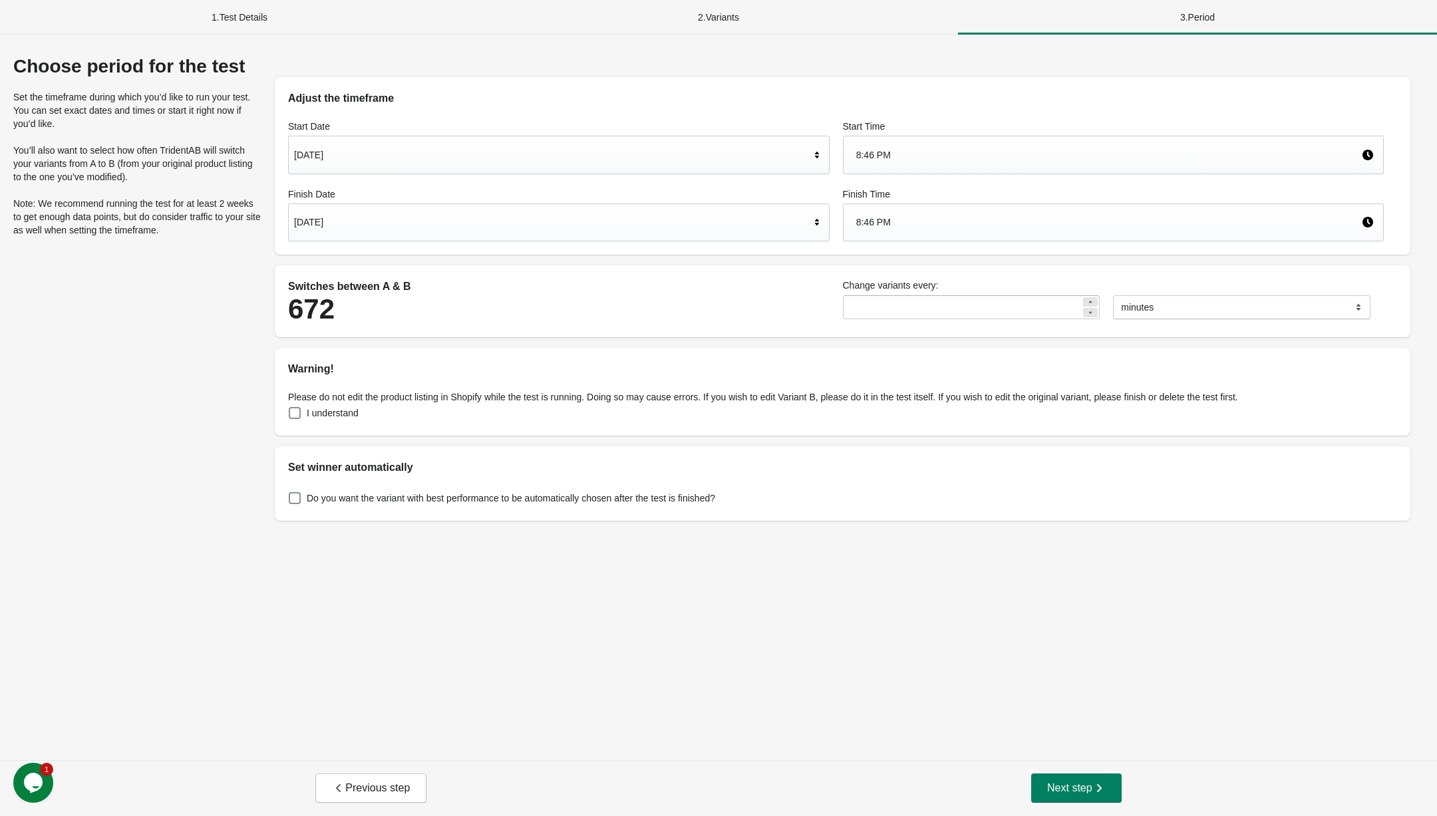
click at [425, 138] on div "Sep 9, 2025" at bounding box center [558, 155] width 541 height 39
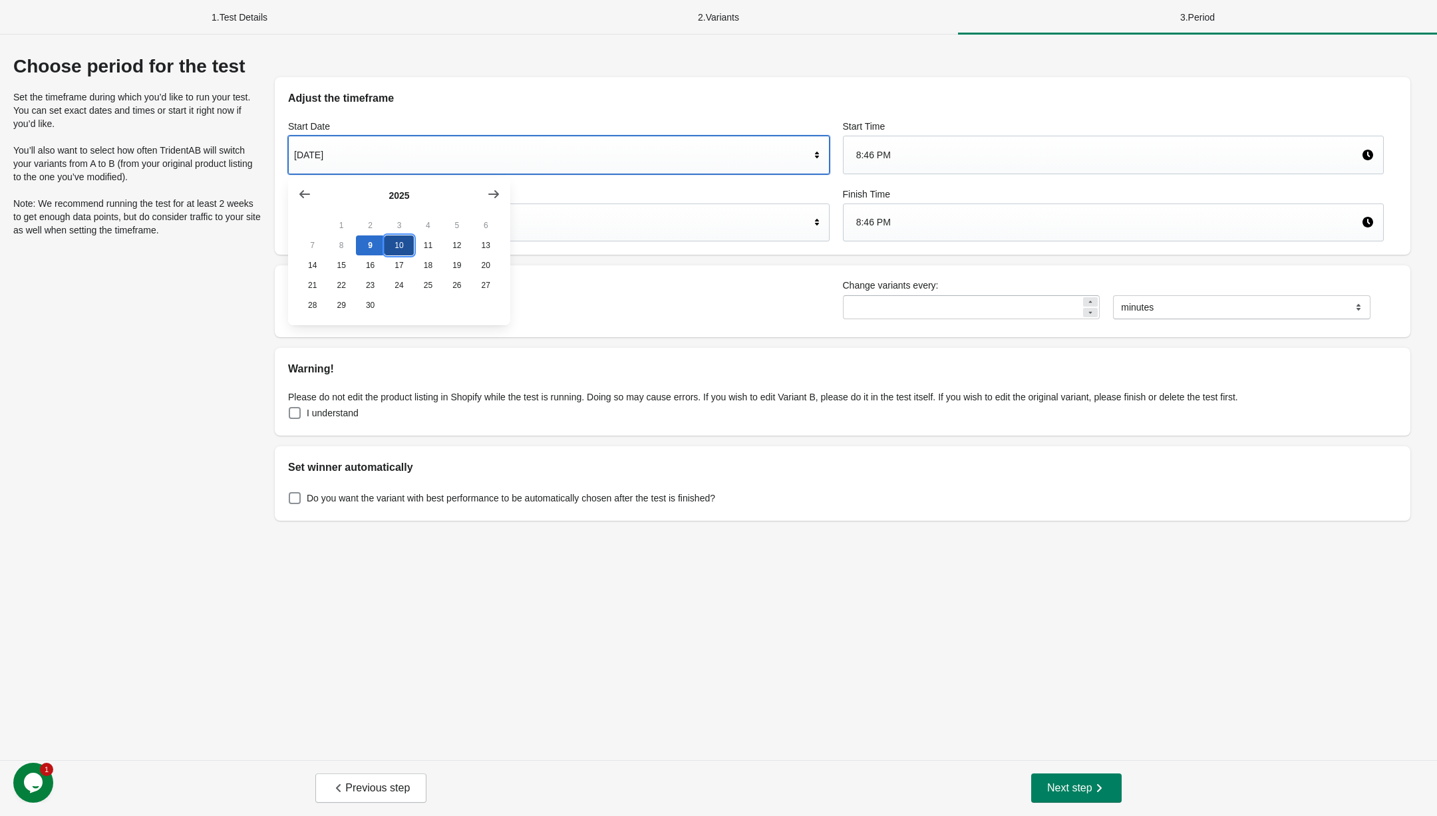
click at [405, 241] on button "10" at bounding box center [398, 245] width 29 height 20
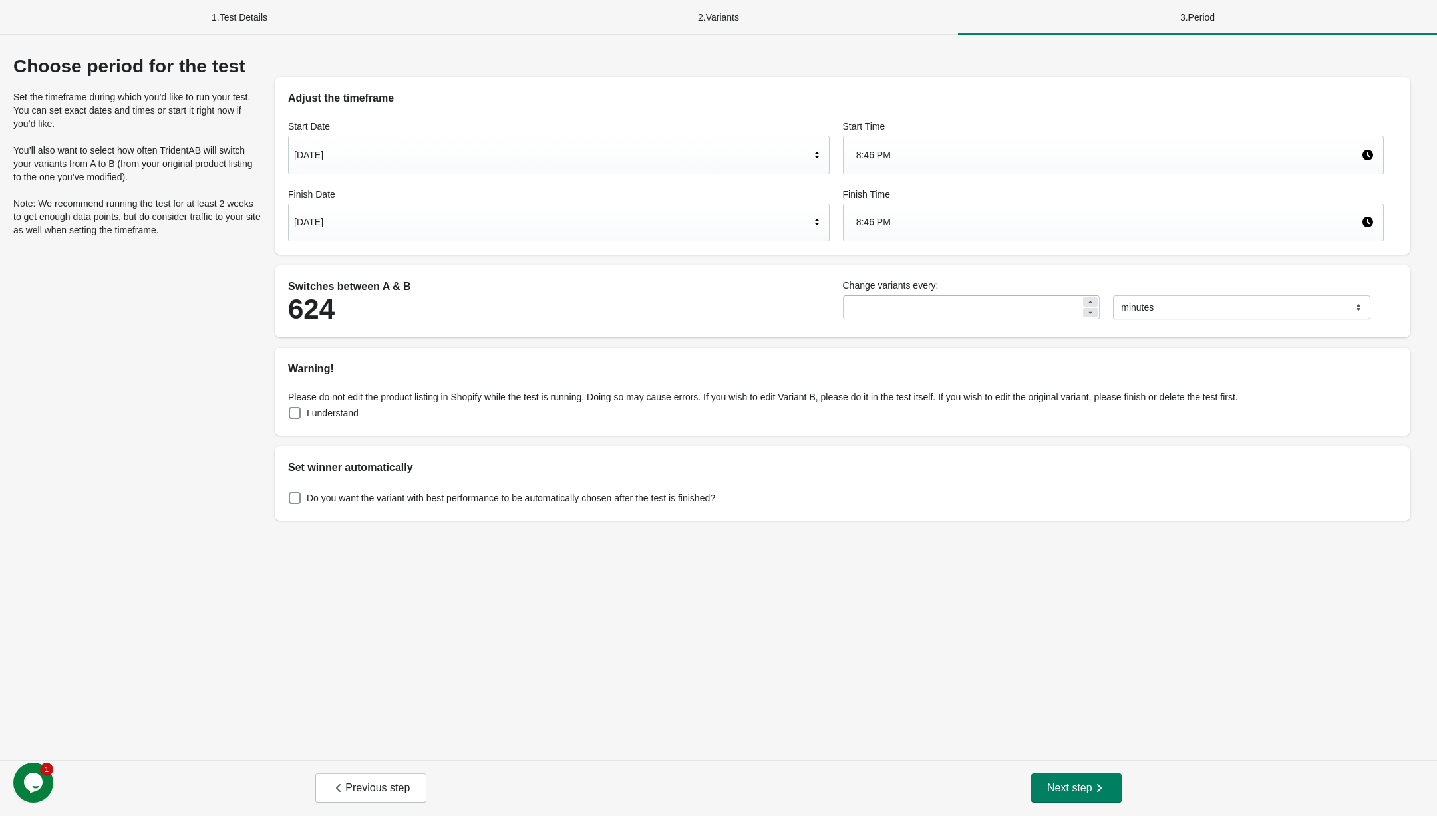
click at [975, 168] on div "8:46 PM" at bounding box center [1113, 155] width 541 height 39
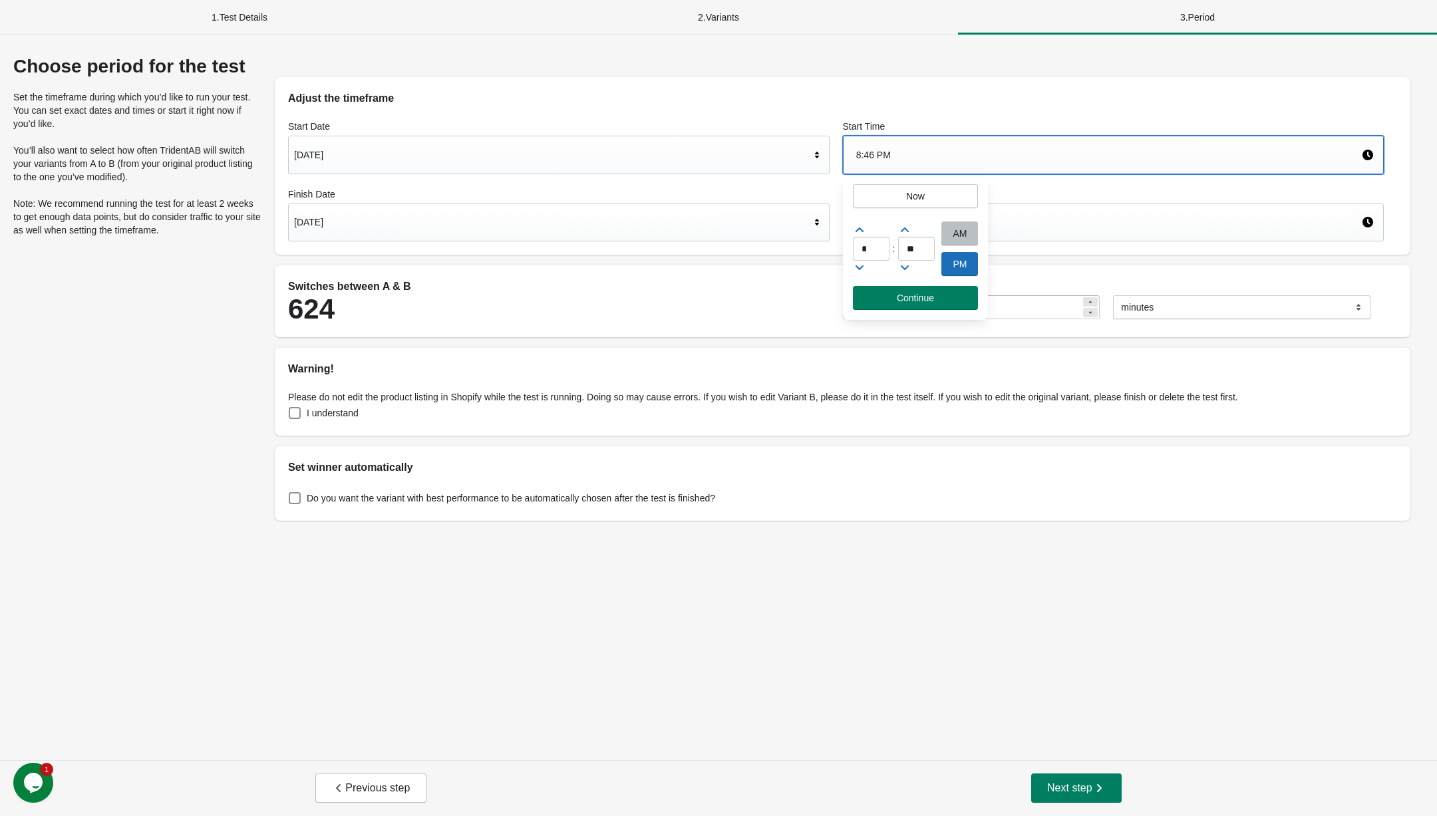
click at [960, 224] on div "AM" at bounding box center [959, 233] width 37 height 24
click at [873, 240] on input "*" at bounding box center [871, 249] width 37 height 24
type input "*"
type input "**"
click at [886, 305] on button "Continue" at bounding box center [916, 298] width 126 height 24
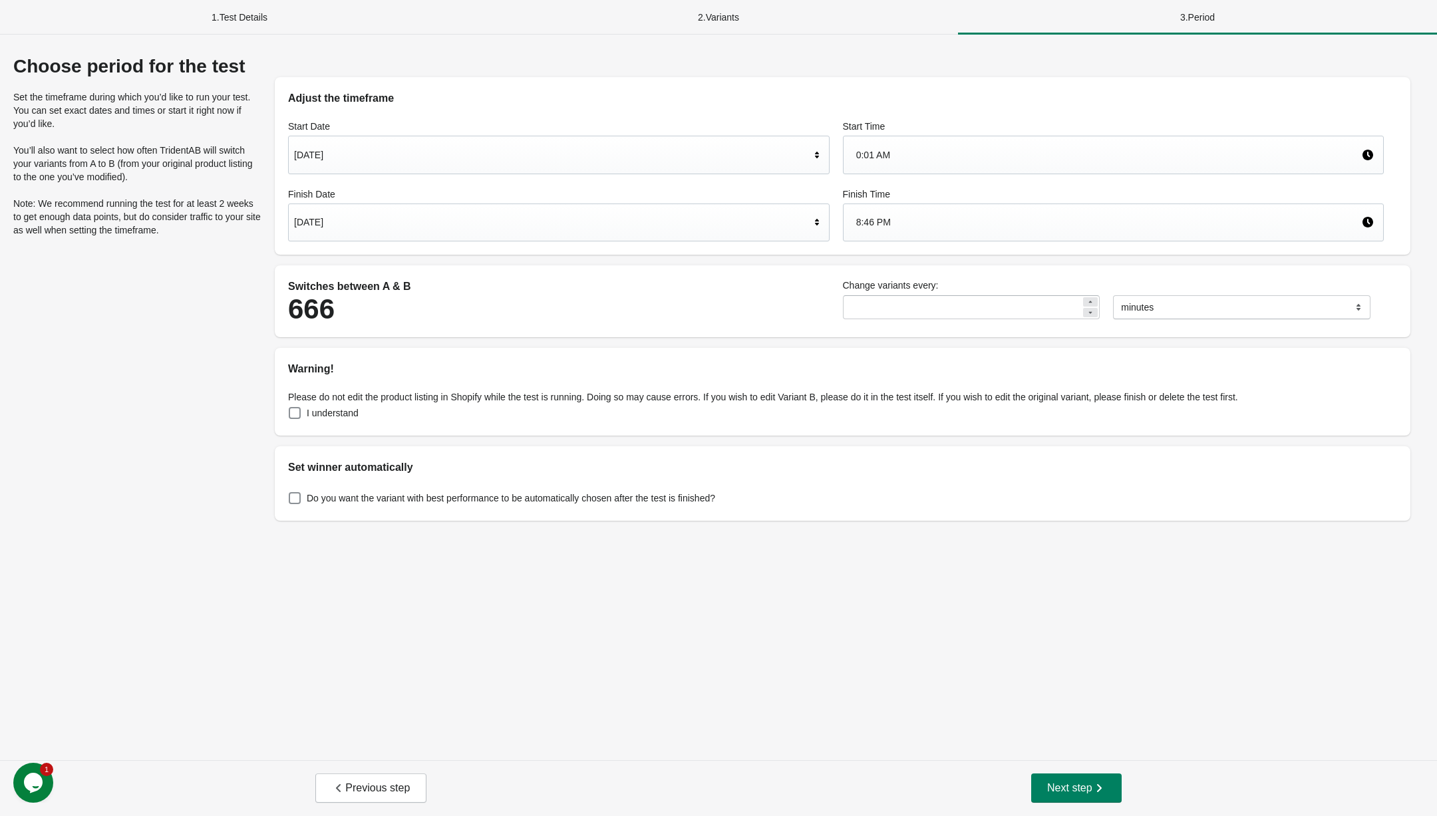
click at [461, 218] on div "Sep 23, 2025" at bounding box center [552, 222] width 516 height 25
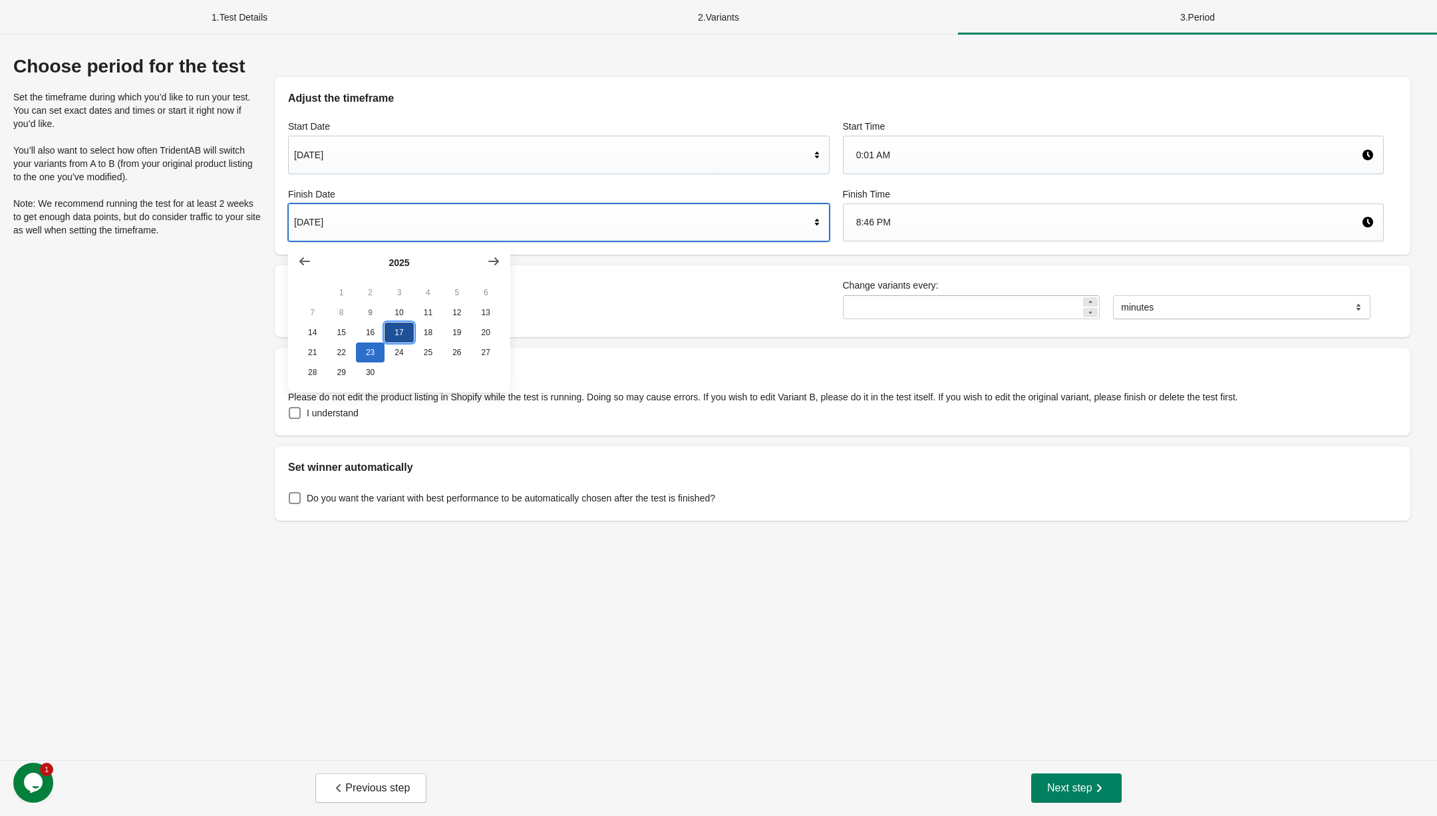
click at [403, 335] on button "17" at bounding box center [398, 333] width 29 height 20
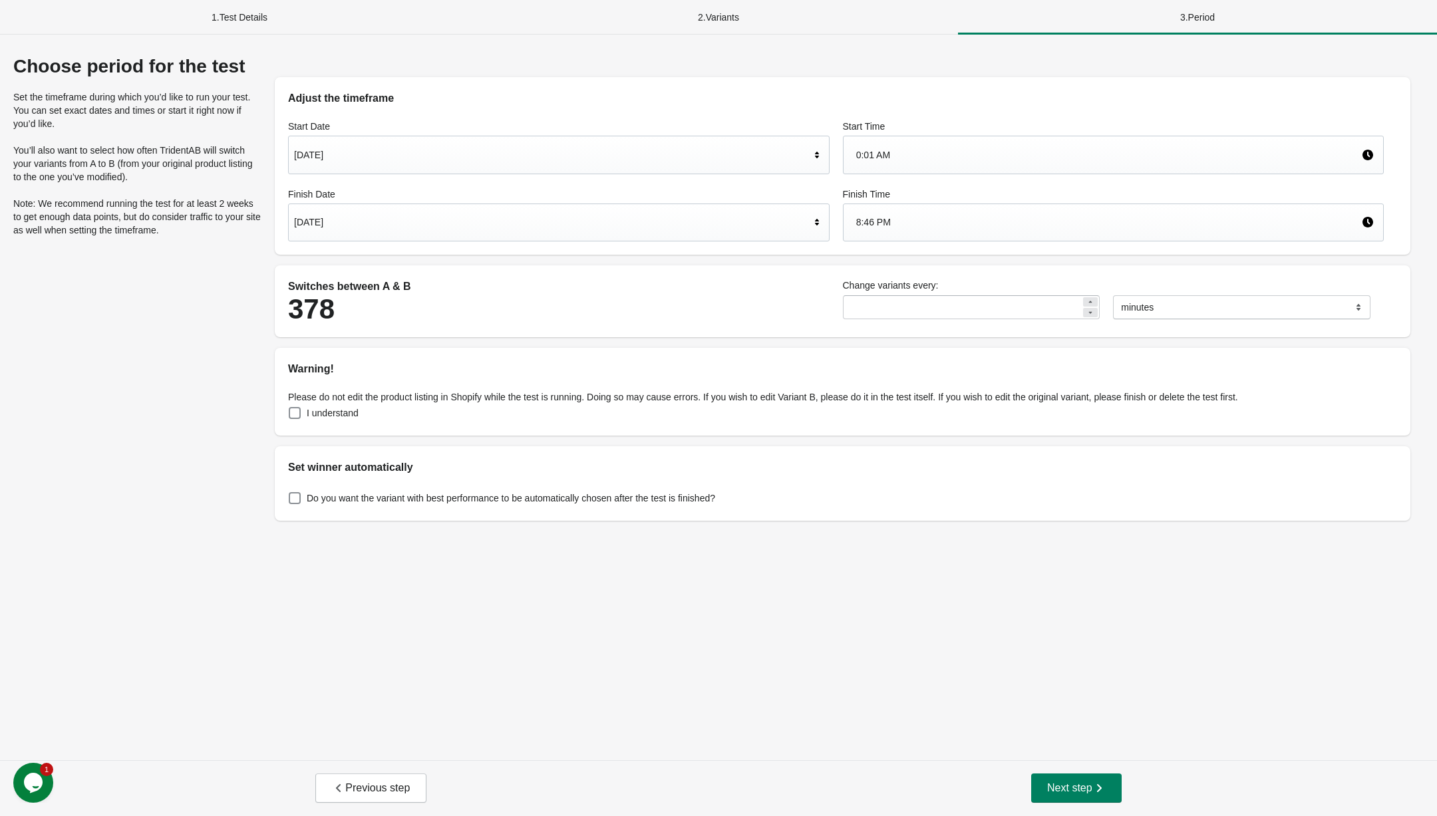
click at [970, 213] on div "8:46 PM" at bounding box center [1109, 222] width 506 height 25
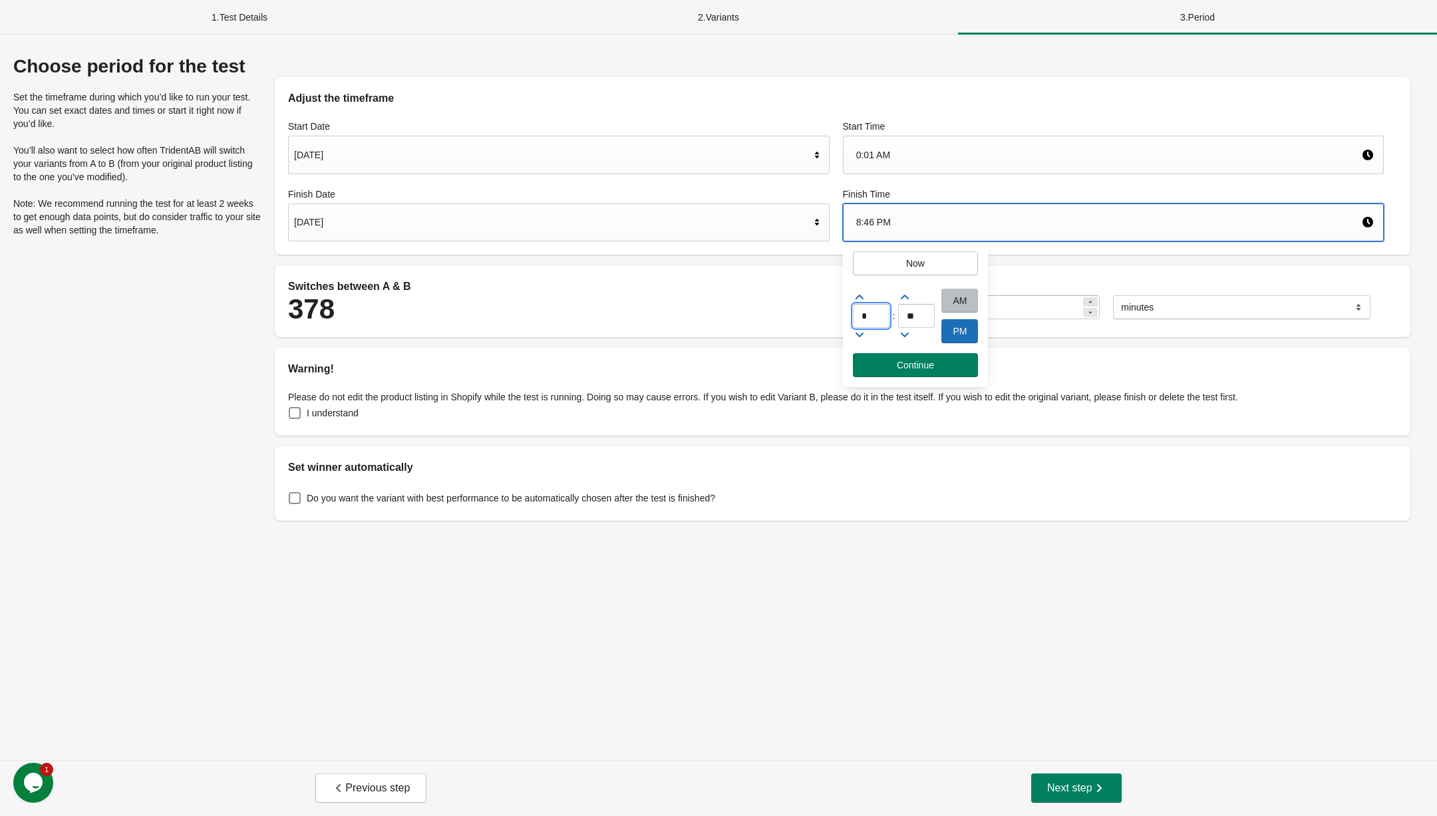
click at [875, 323] on input "*" at bounding box center [871, 316] width 37 height 24
type input "**"
click at [893, 315] on div ":" at bounding box center [894, 315] width 3 height 13
click at [913, 319] on input "**" at bounding box center [916, 316] width 37 height 24
type input "**"
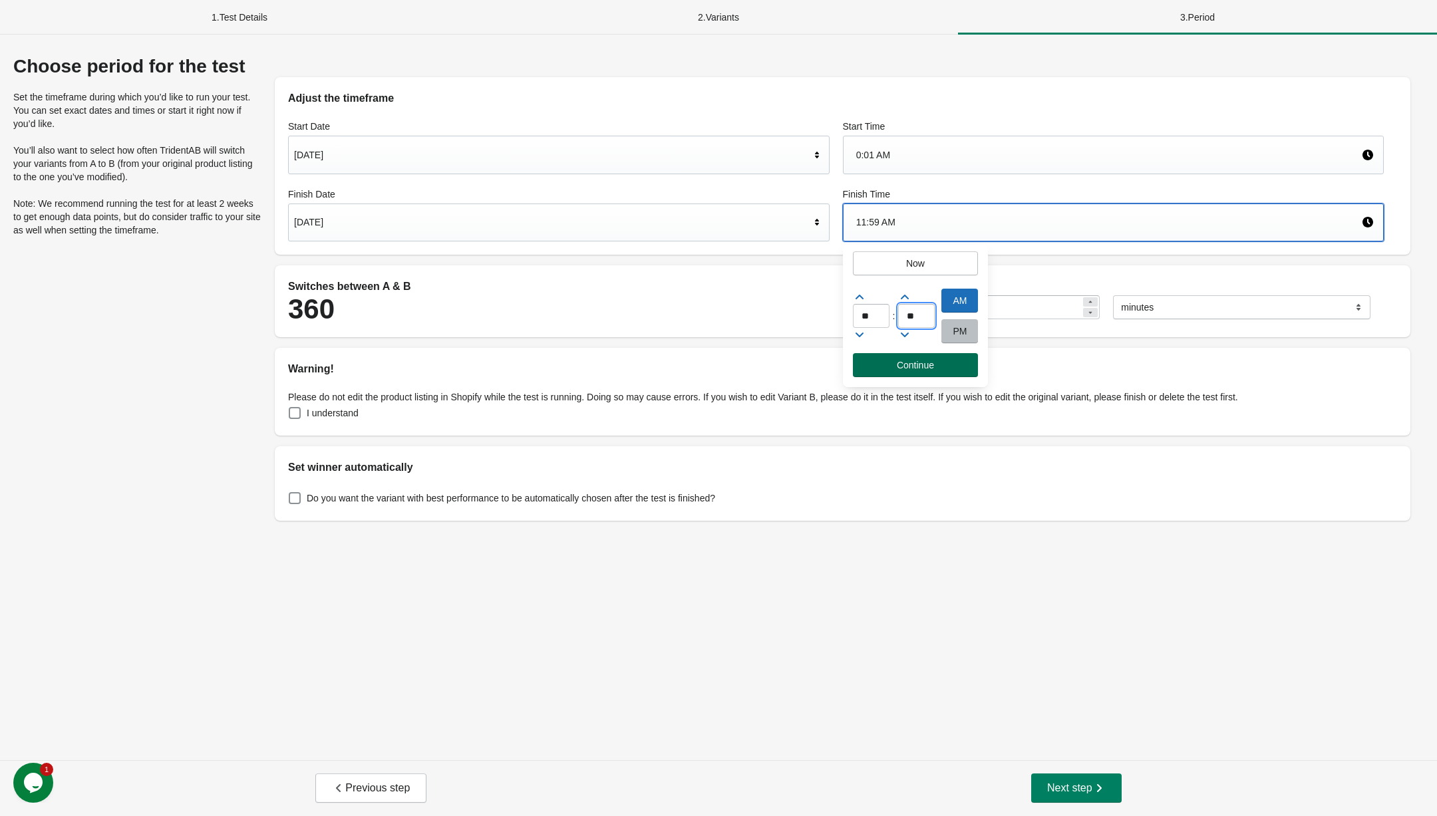
click at [966, 366] on span "Continue" at bounding box center [915, 365] width 104 height 11
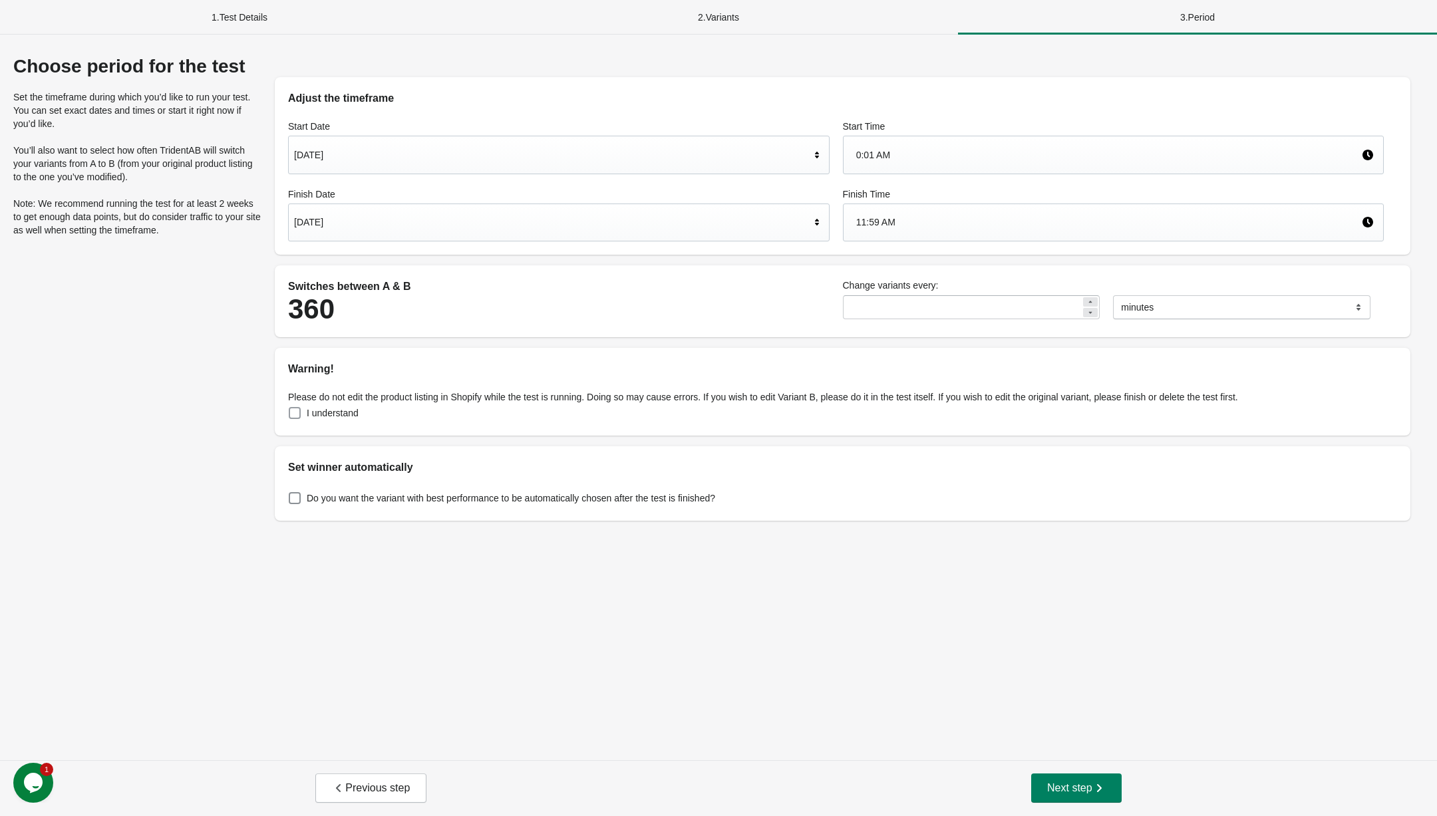
click at [301, 412] on label "I understand" at bounding box center [323, 413] width 71 height 19
click at [308, 506] on label "Do you want the variant with best performance to be automatically chosen after …" at bounding box center [501, 498] width 427 height 19
click at [1078, 787] on span "Next step" at bounding box center [1076, 788] width 59 height 13
